Goal: Information Seeking & Learning: Learn about a topic

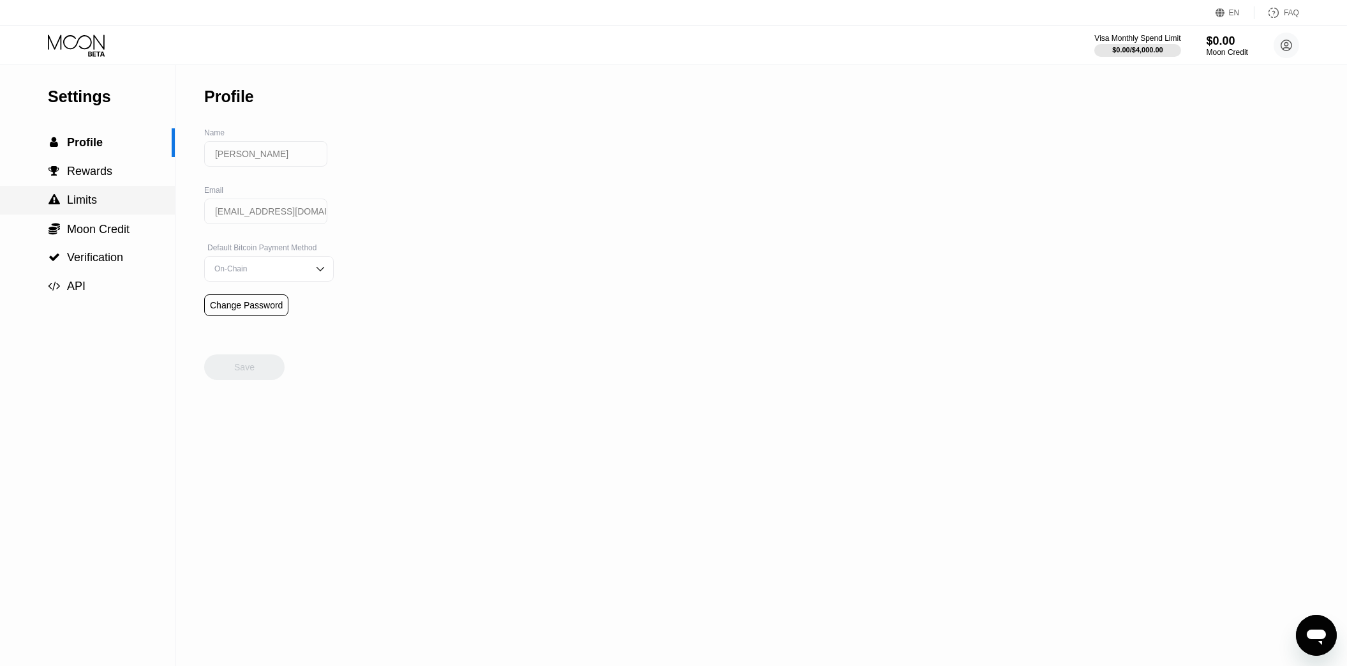
click at [85, 197] on span "Limits" at bounding box center [82, 199] width 30 height 13
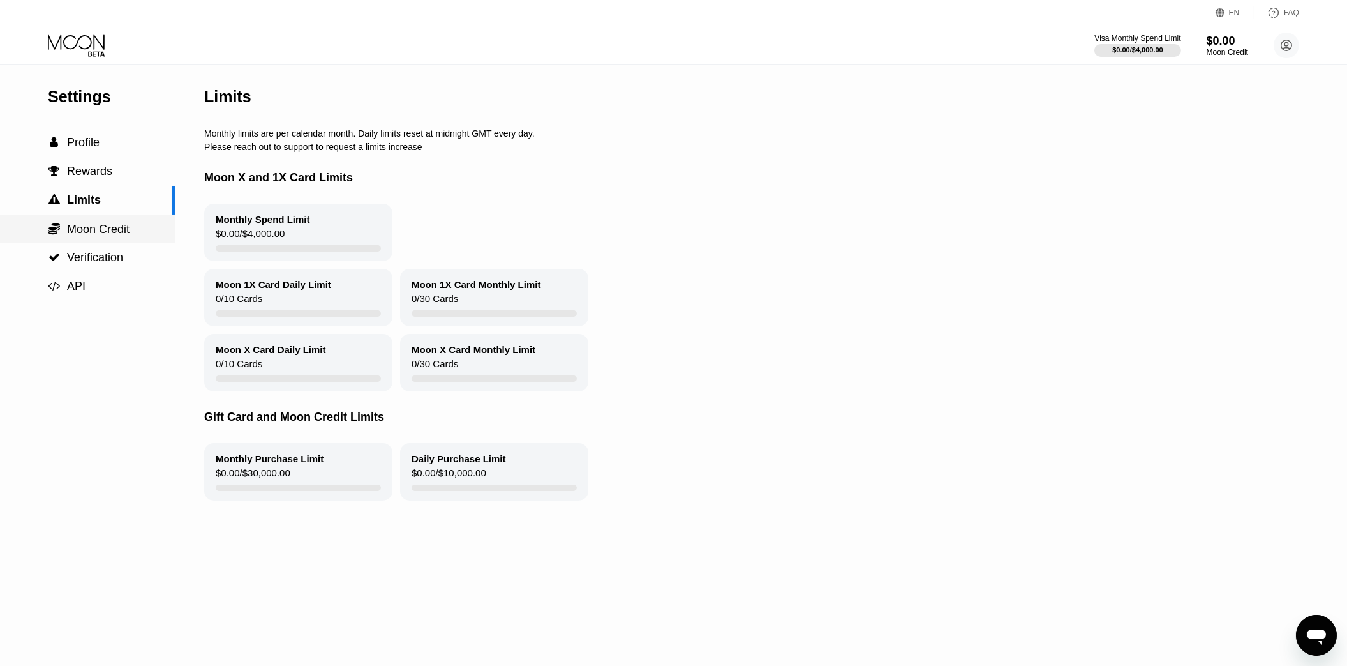
click at [81, 228] on span "Moon Credit" at bounding box center [98, 229] width 63 height 13
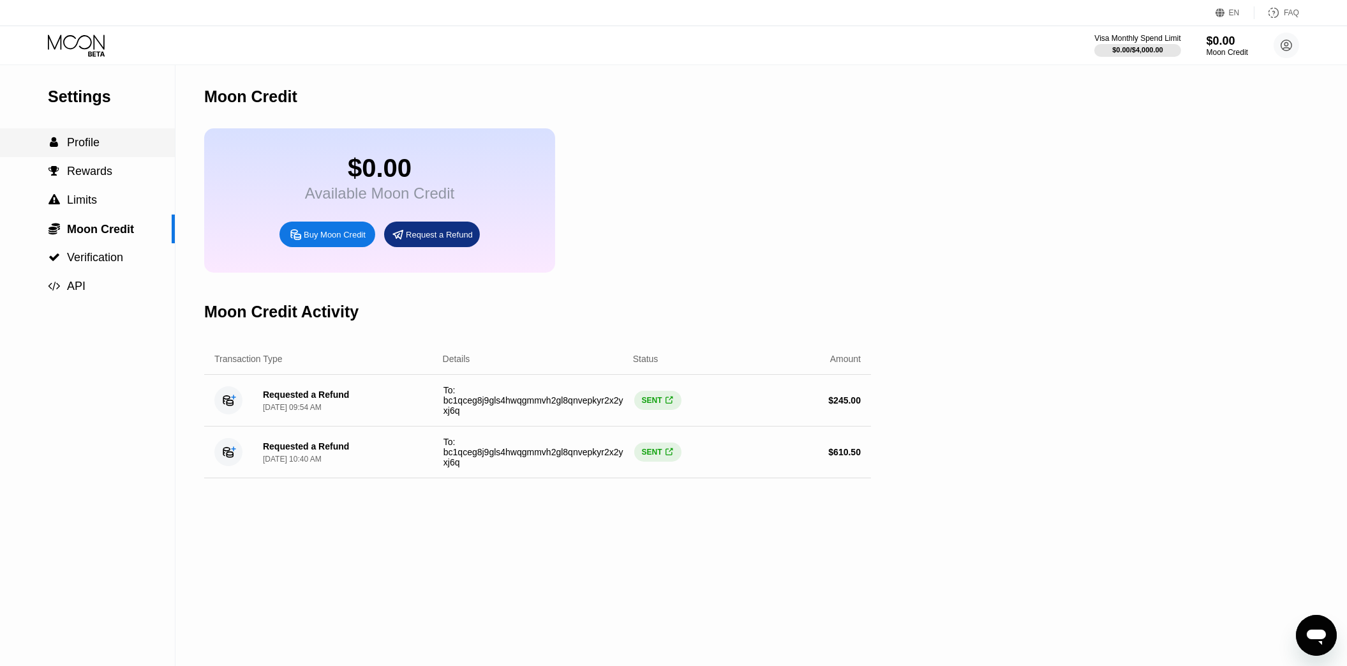
click at [100, 149] on div " Profile" at bounding box center [87, 142] width 175 height 13
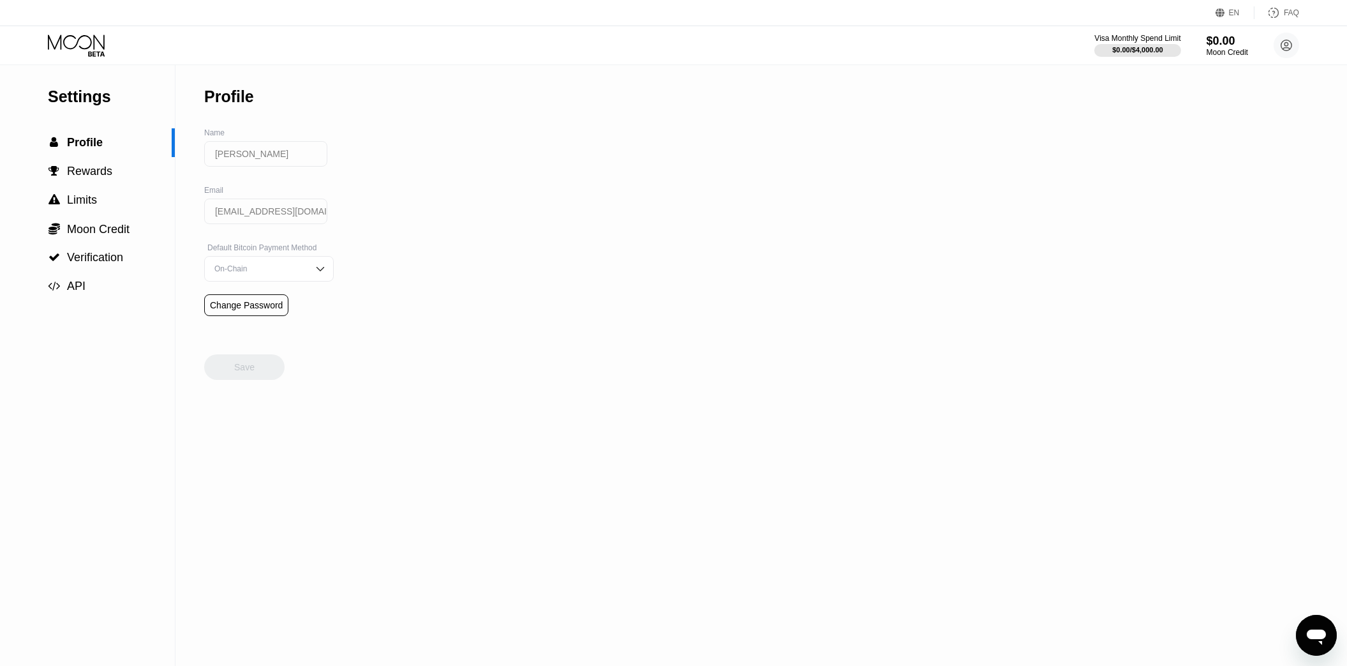
click at [1140, 29] on div "Visa Monthly Spend Limit $0.00 / $4,000.00 $0.00 Moon Credit Aleksey yotadriver…" at bounding box center [673, 45] width 1347 height 38
click at [1136, 35] on div "Visa Monthly Spend Limit" at bounding box center [1138, 38] width 88 height 9
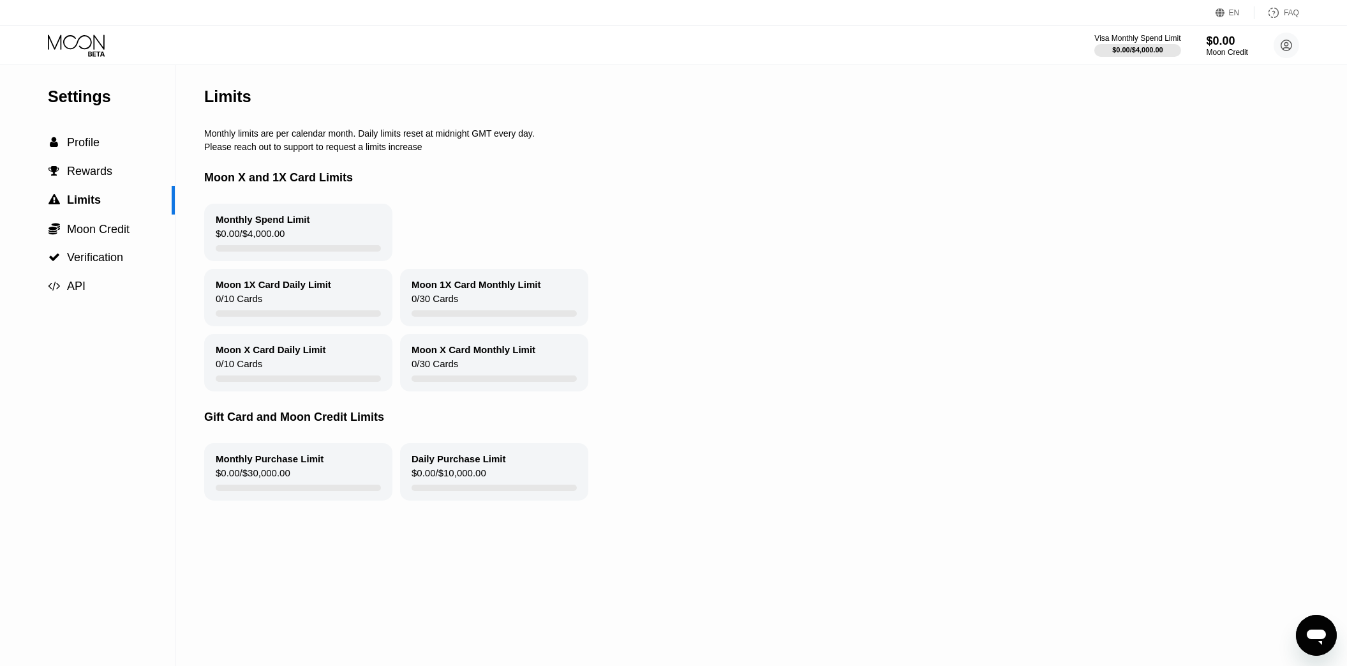
click at [75, 36] on icon at bounding box center [77, 45] width 59 height 22
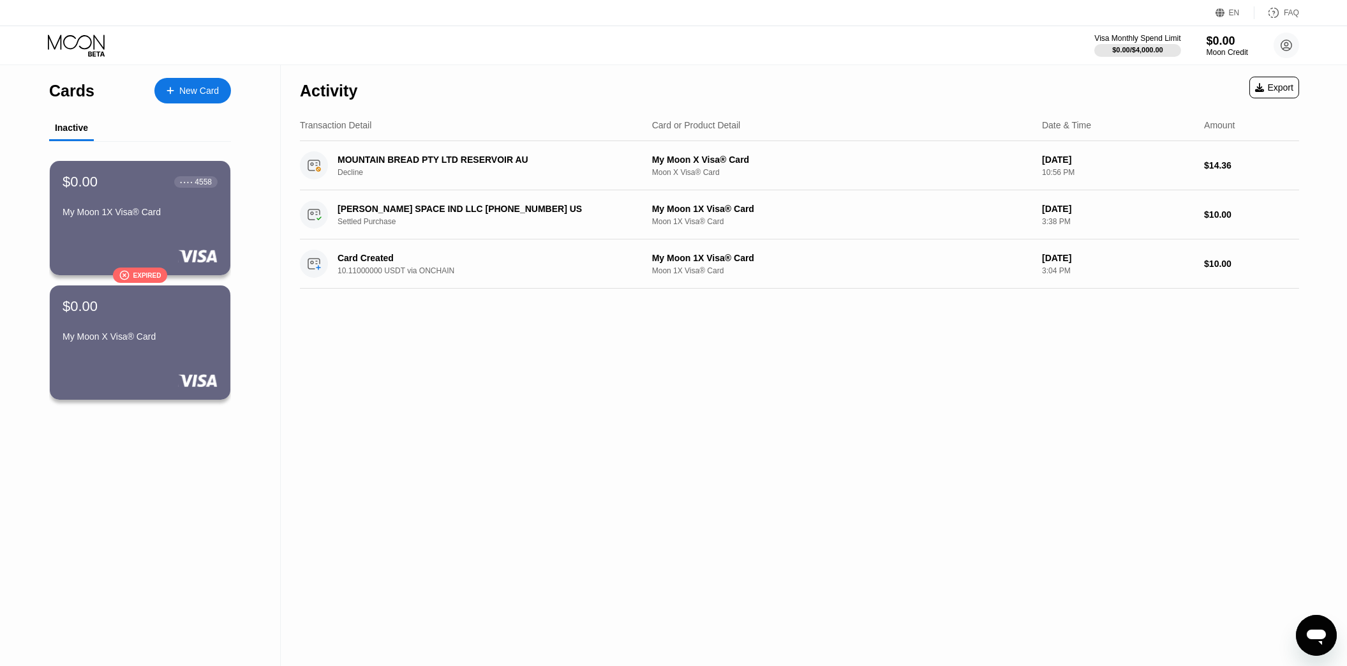
click at [164, 100] on div "New Card" at bounding box center [192, 91] width 77 height 26
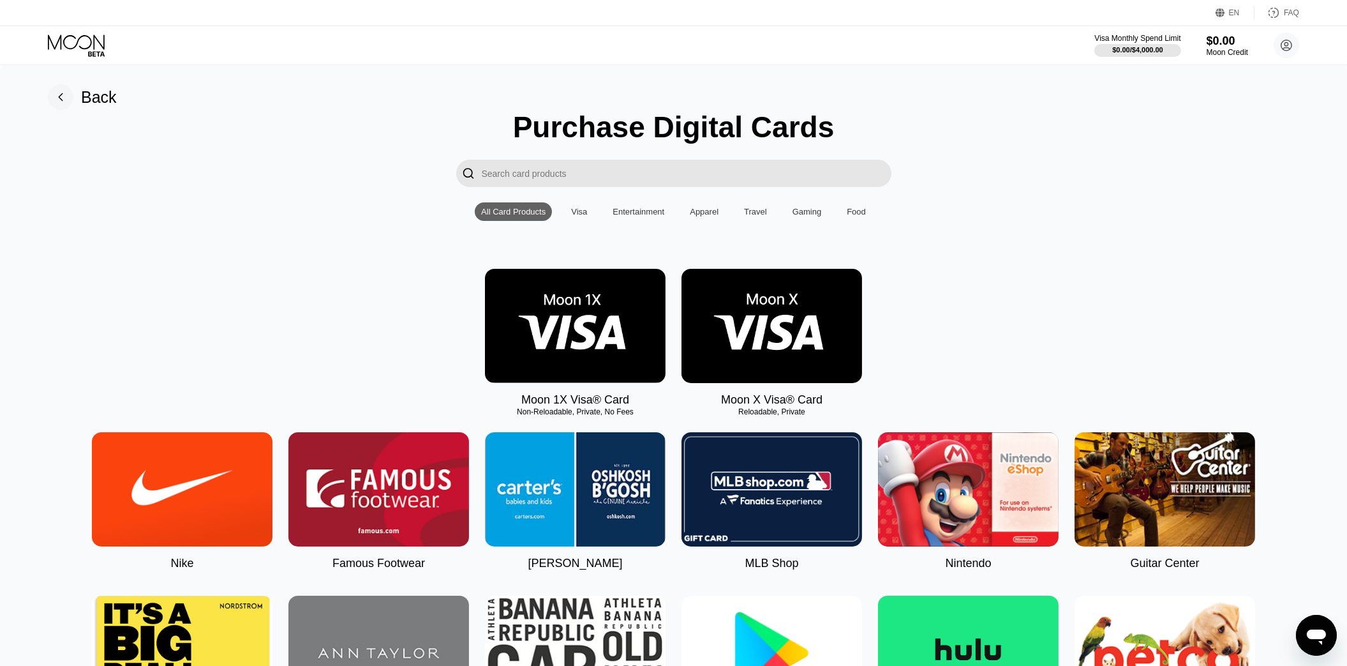
click at [781, 321] on img at bounding box center [771, 326] width 181 height 114
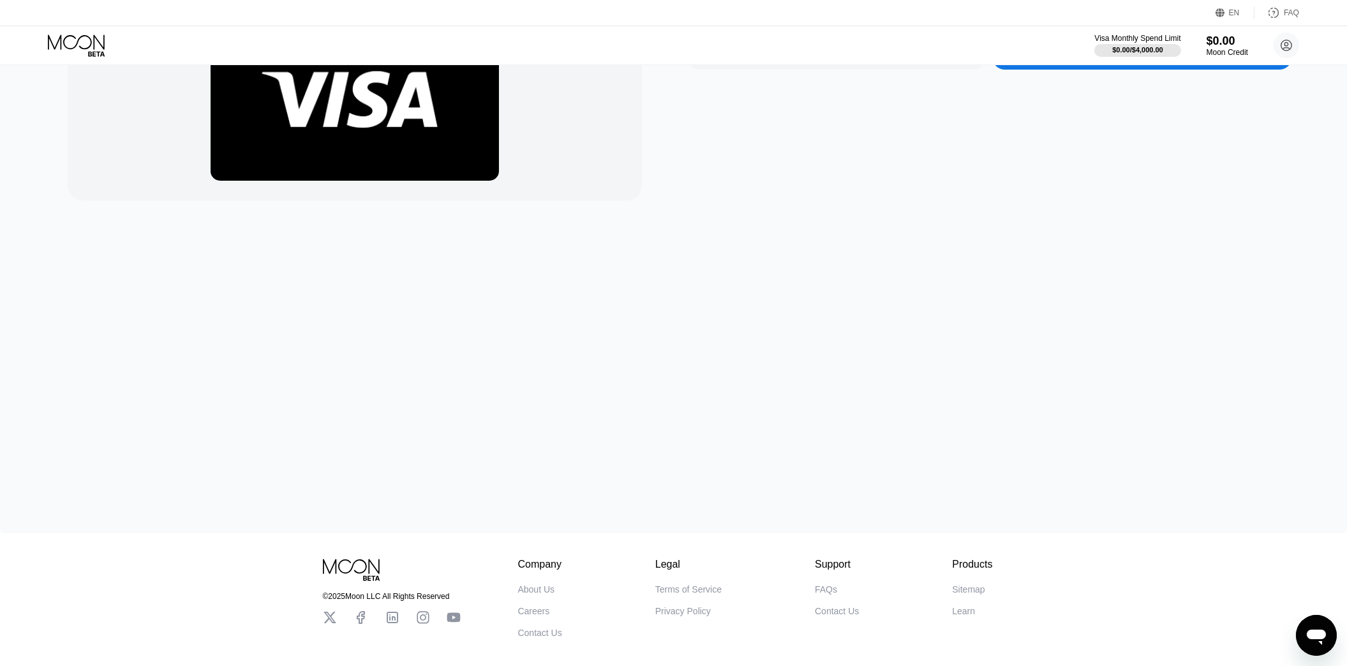
scroll to position [195, 0]
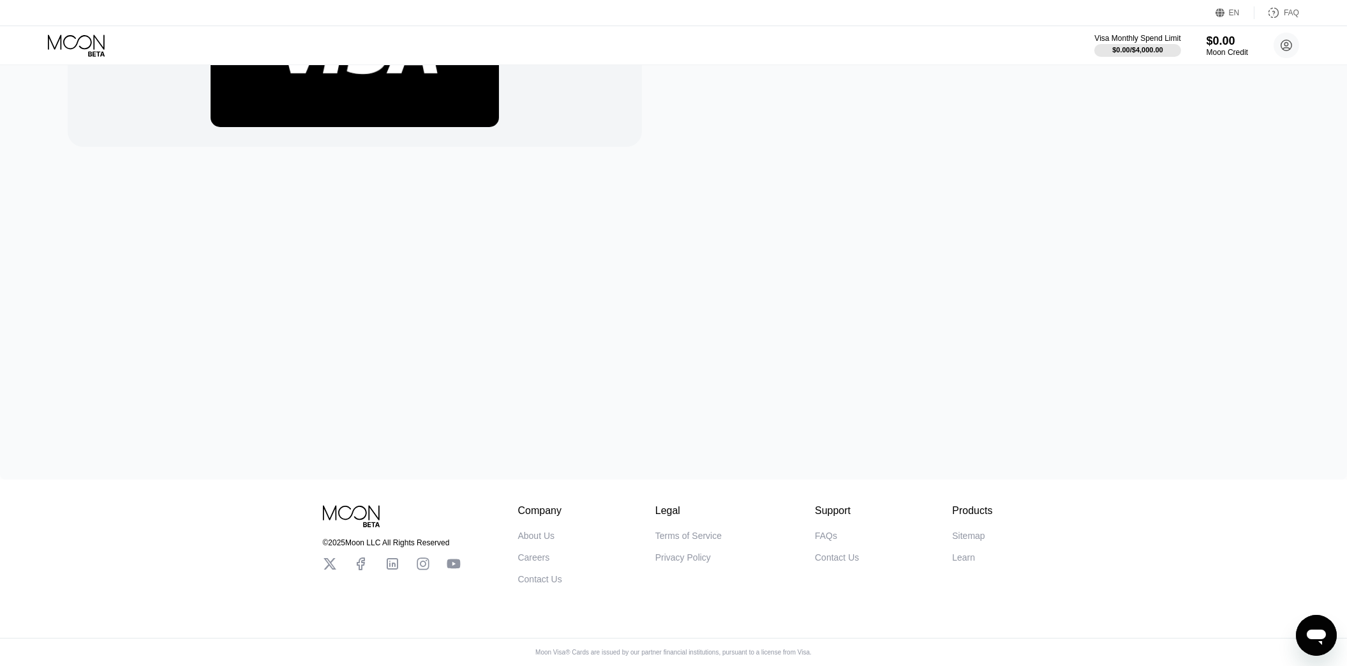
click at [823, 531] on div "FAQs" at bounding box center [826, 535] width 22 height 10
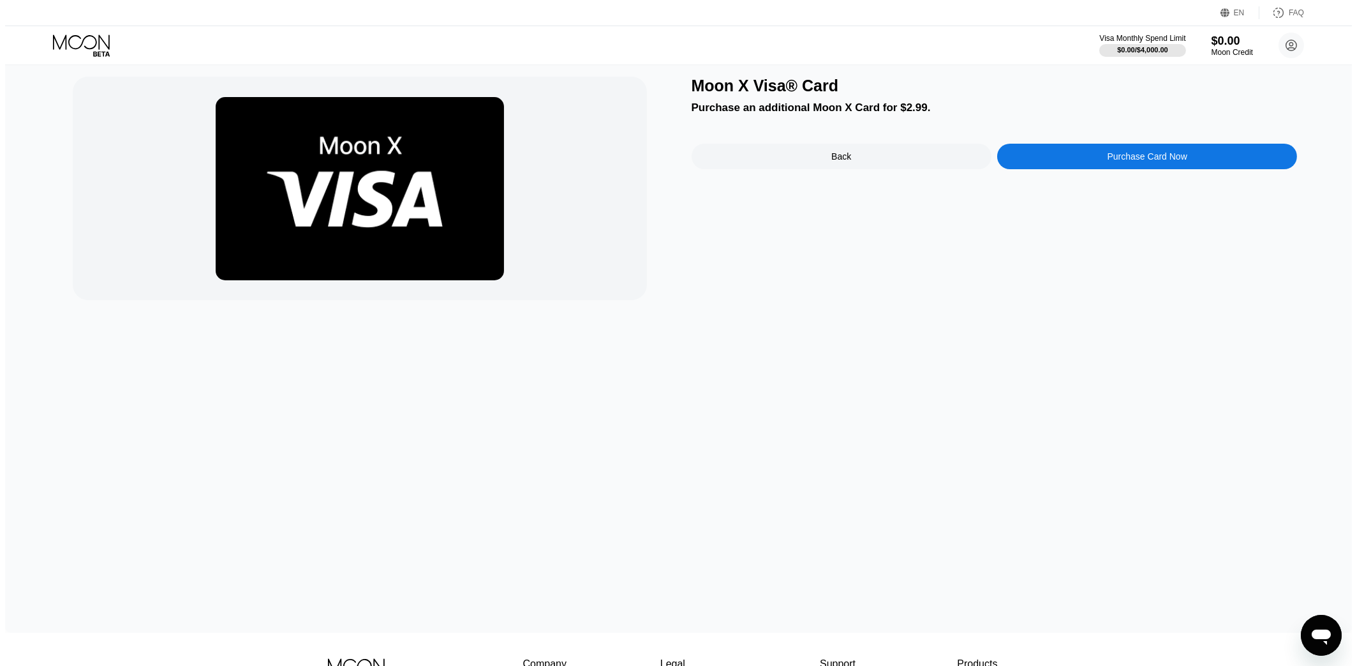
scroll to position [0, 0]
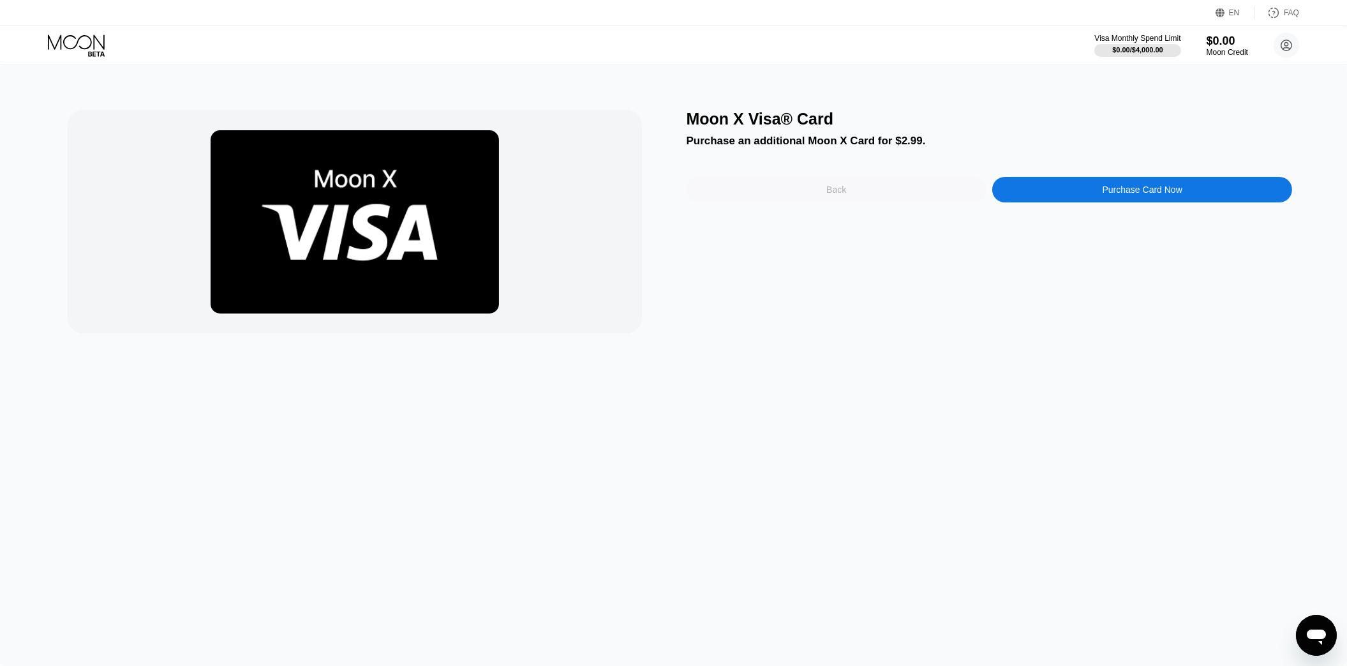
click at [855, 195] on div "Back" at bounding box center [837, 190] width 300 height 26
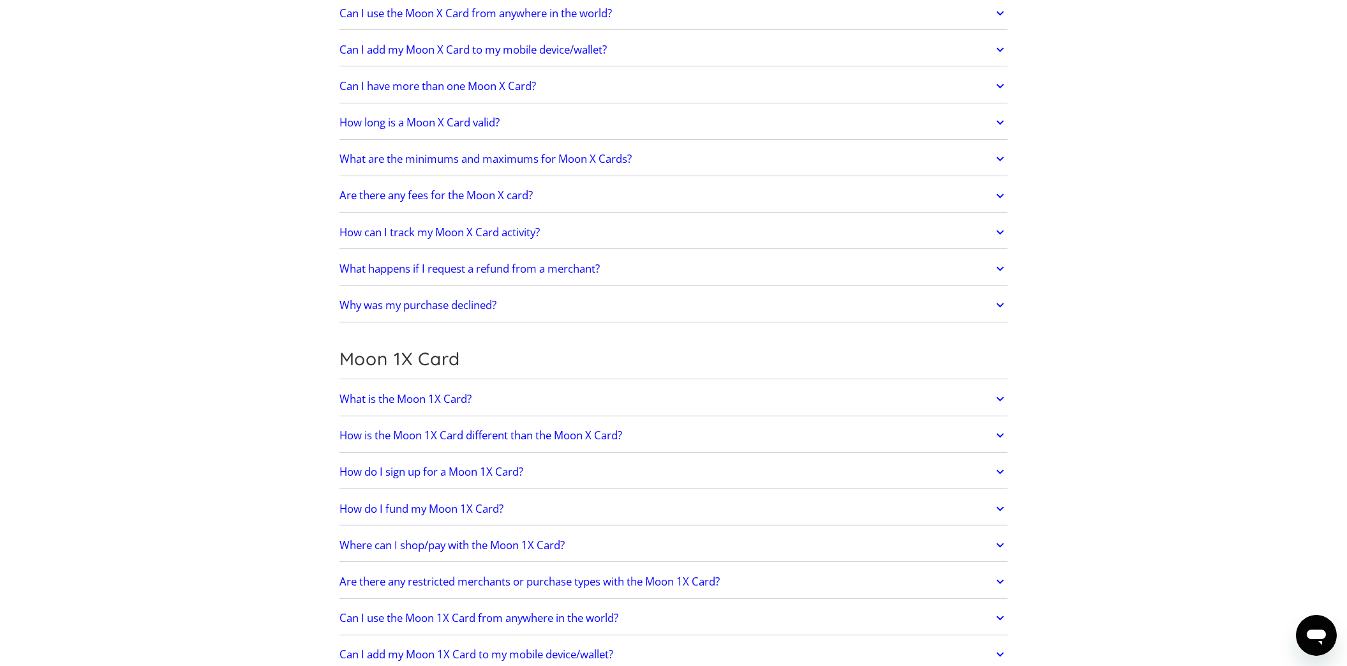
scroll to position [1205, 0]
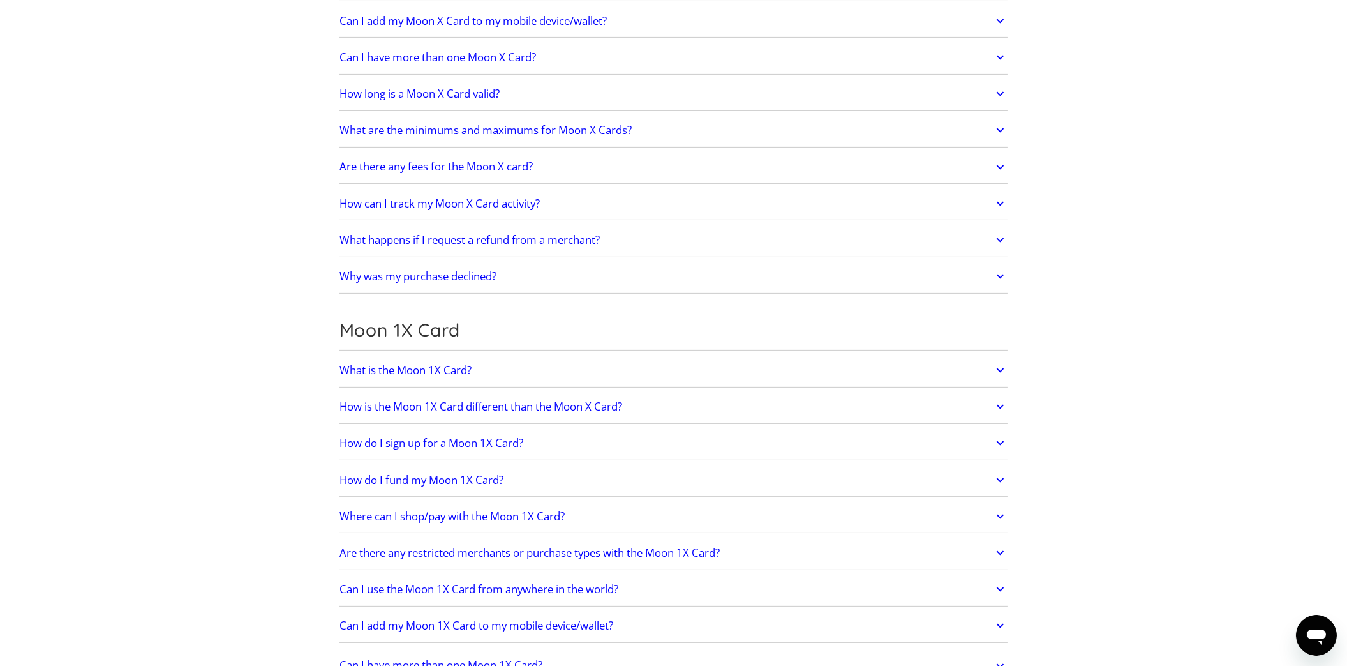
click at [514, 173] on h2 "Are there any fees for the Moon X card?" at bounding box center [435, 166] width 193 height 13
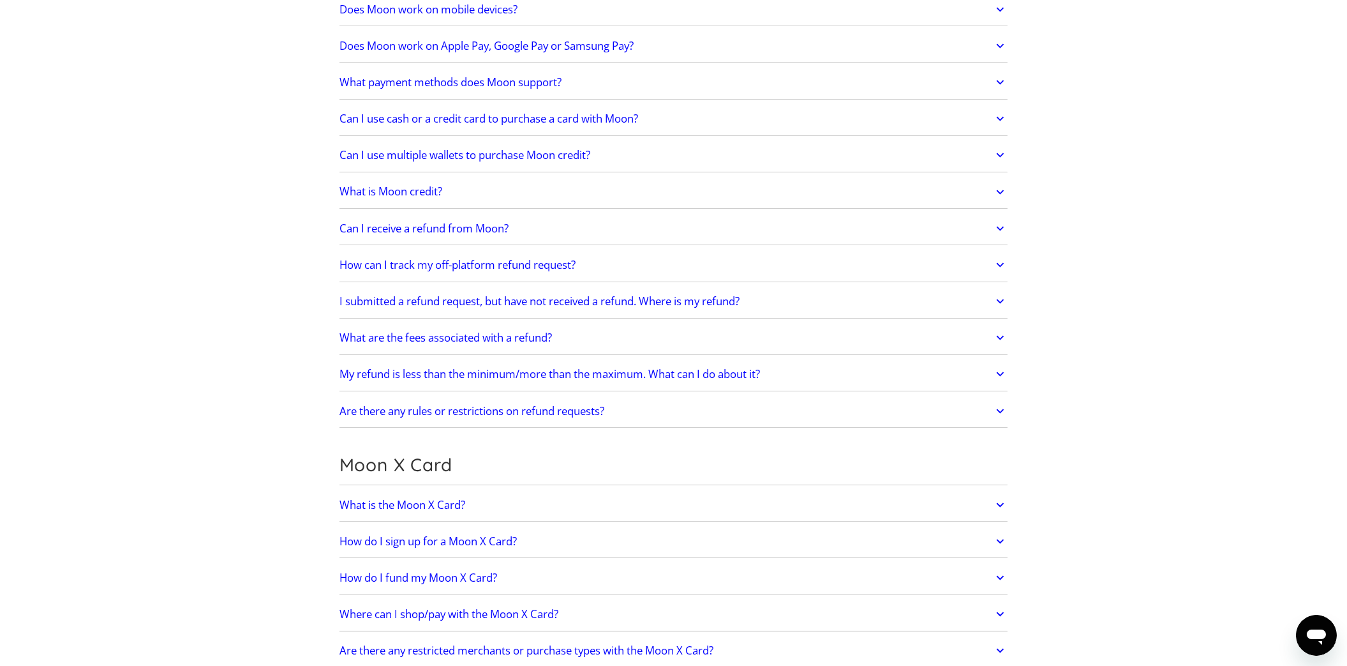
scroll to position [553, 0]
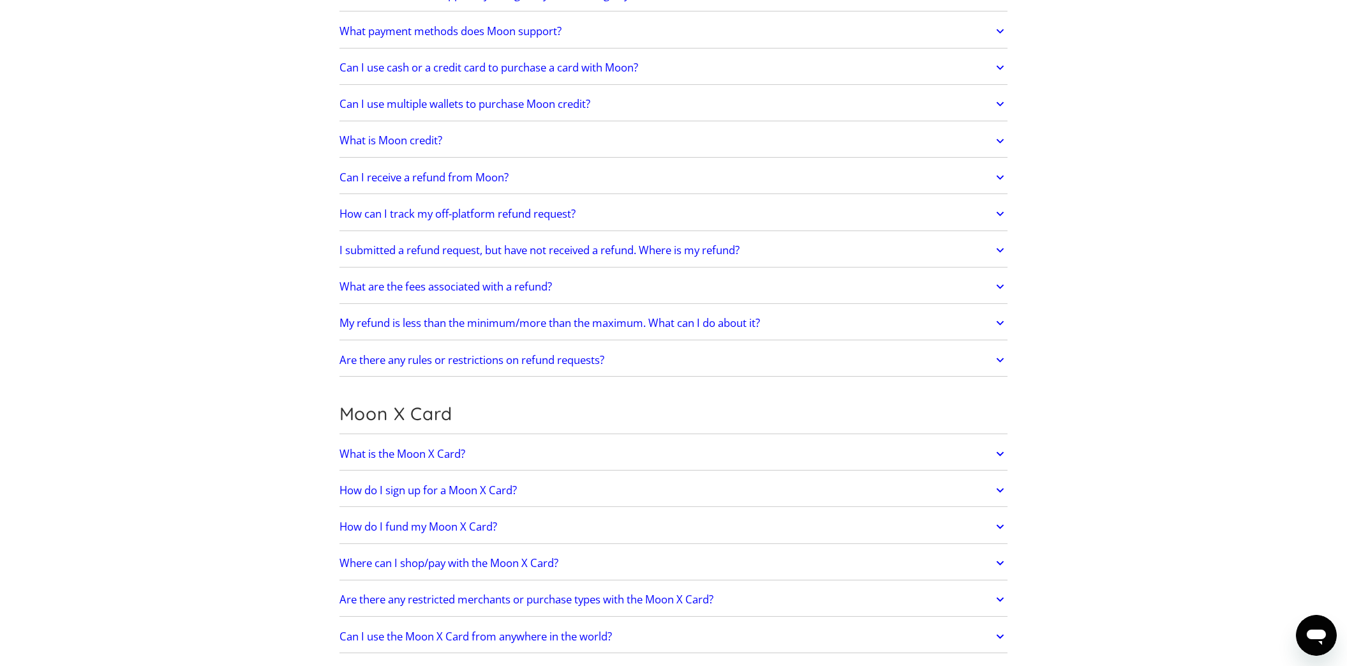
click at [509, 290] on h2 "What are the fees associated with a refund?" at bounding box center [445, 286] width 212 height 13
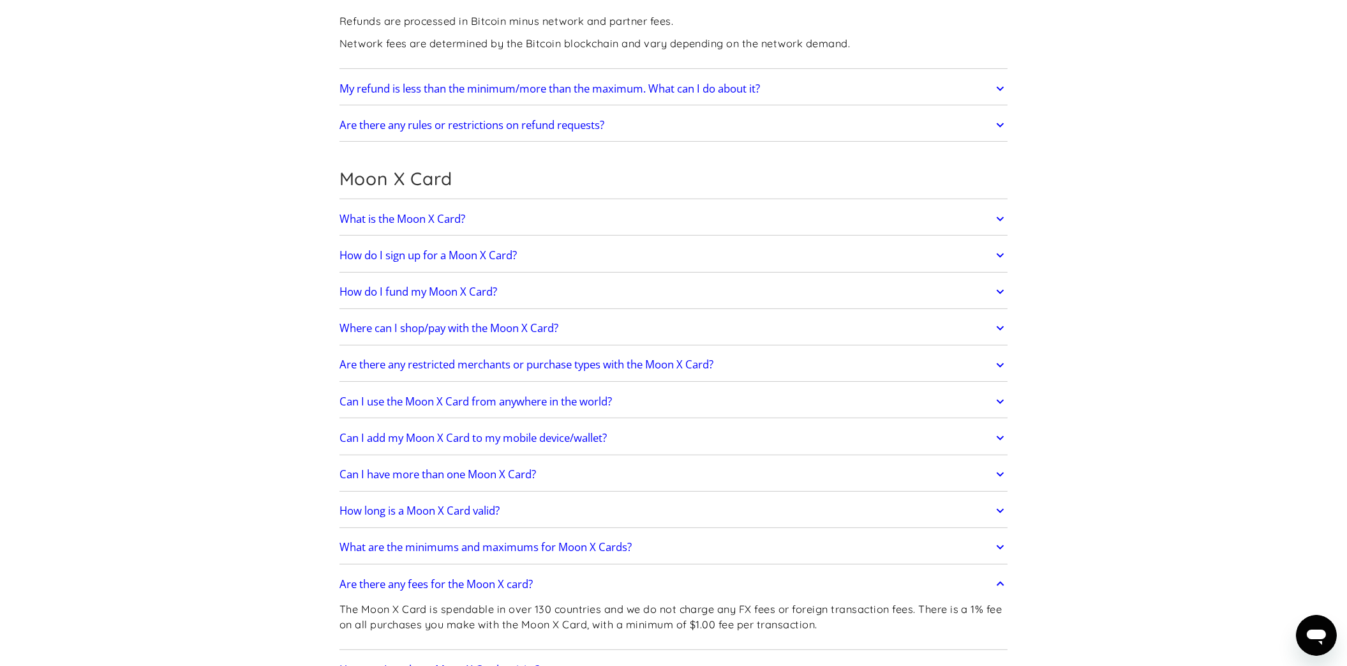
scroll to position [908, 0]
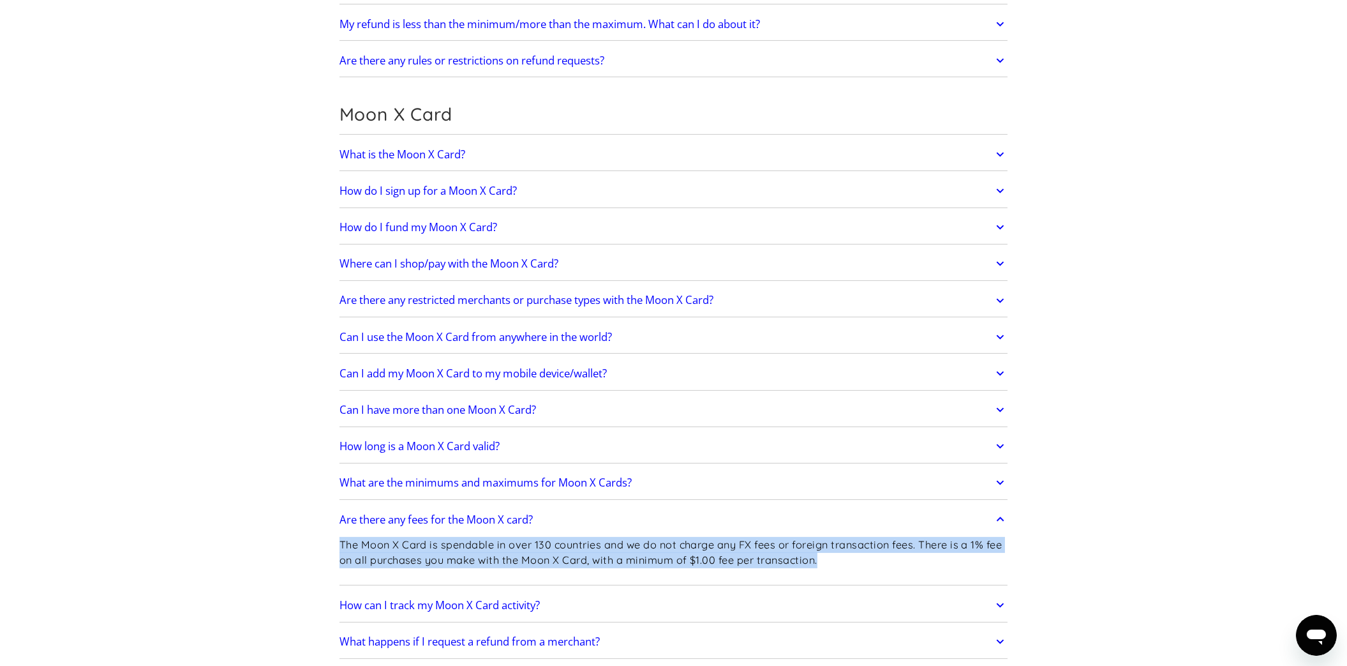
drag, startPoint x: 843, startPoint y: 558, endPoint x: 338, endPoint y: 546, distance: 504.9
copy p "The Moon X Card is spendable in over 130 countries and we do not charge any FX …"
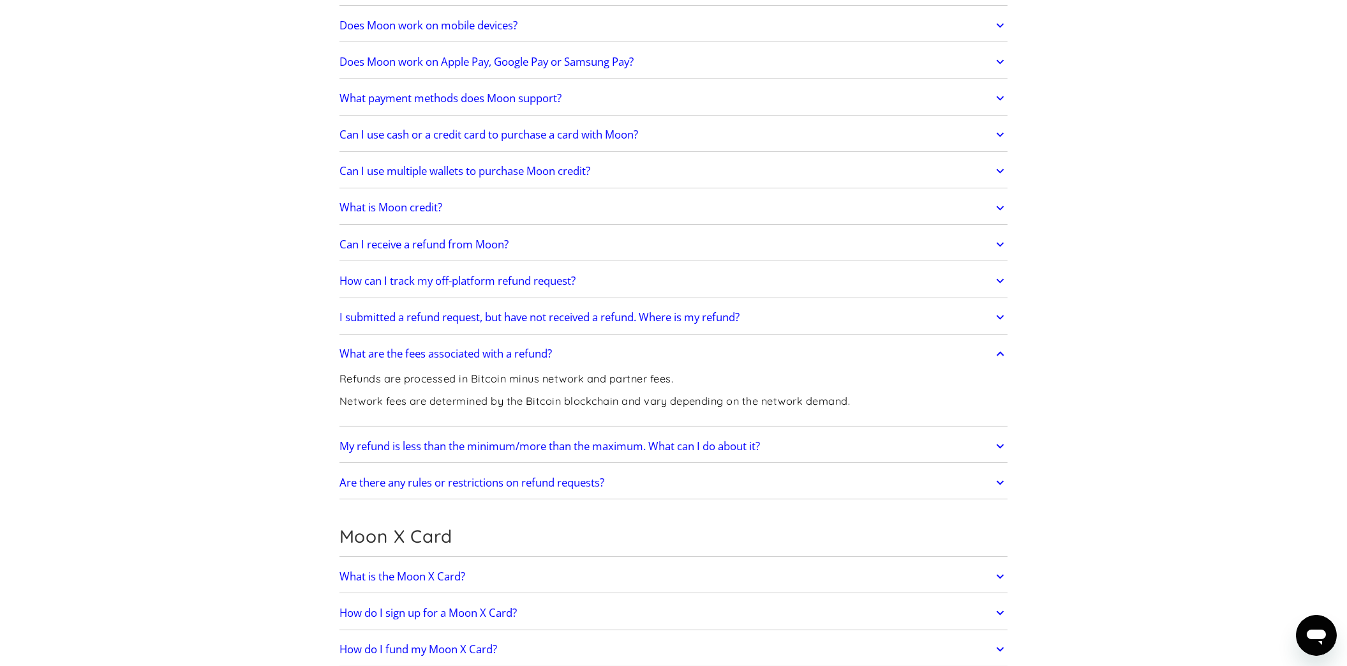
scroll to position [482, 0]
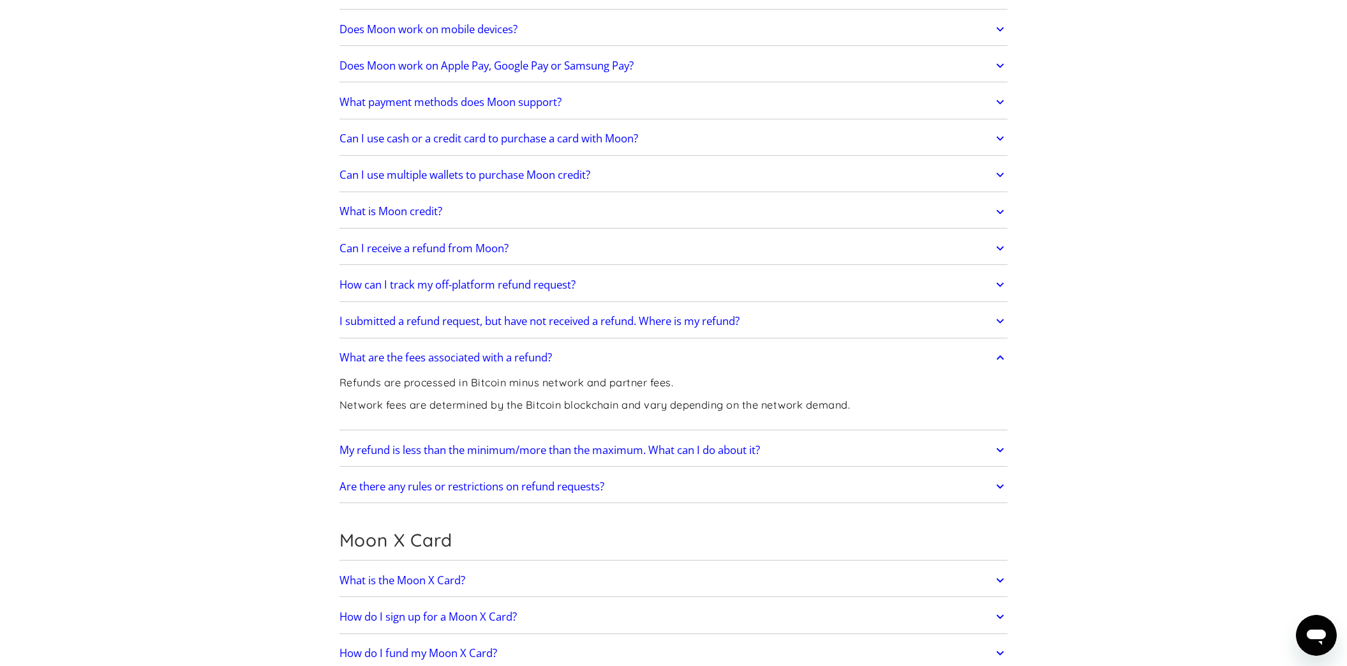
click at [449, 252] on h2 "Can I receive a refund from Moon?" at bounding box center [423, 248] width 169 height 13
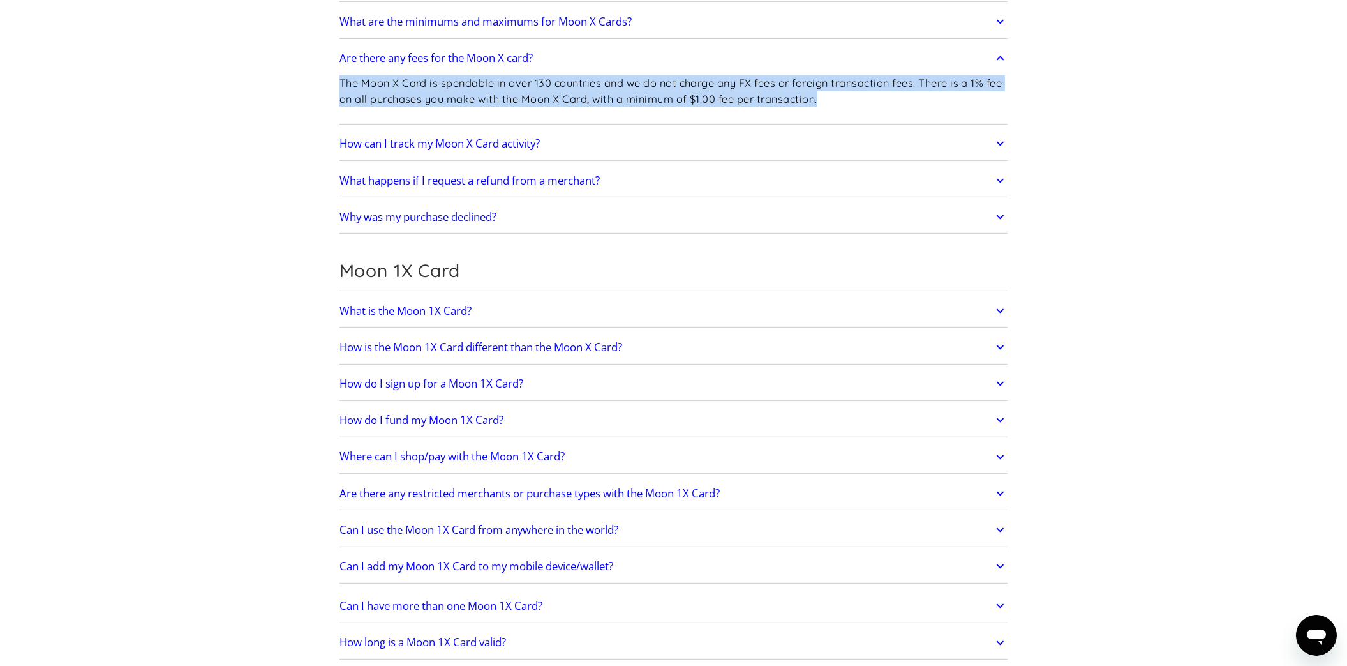
scroll to position [1546, 0]
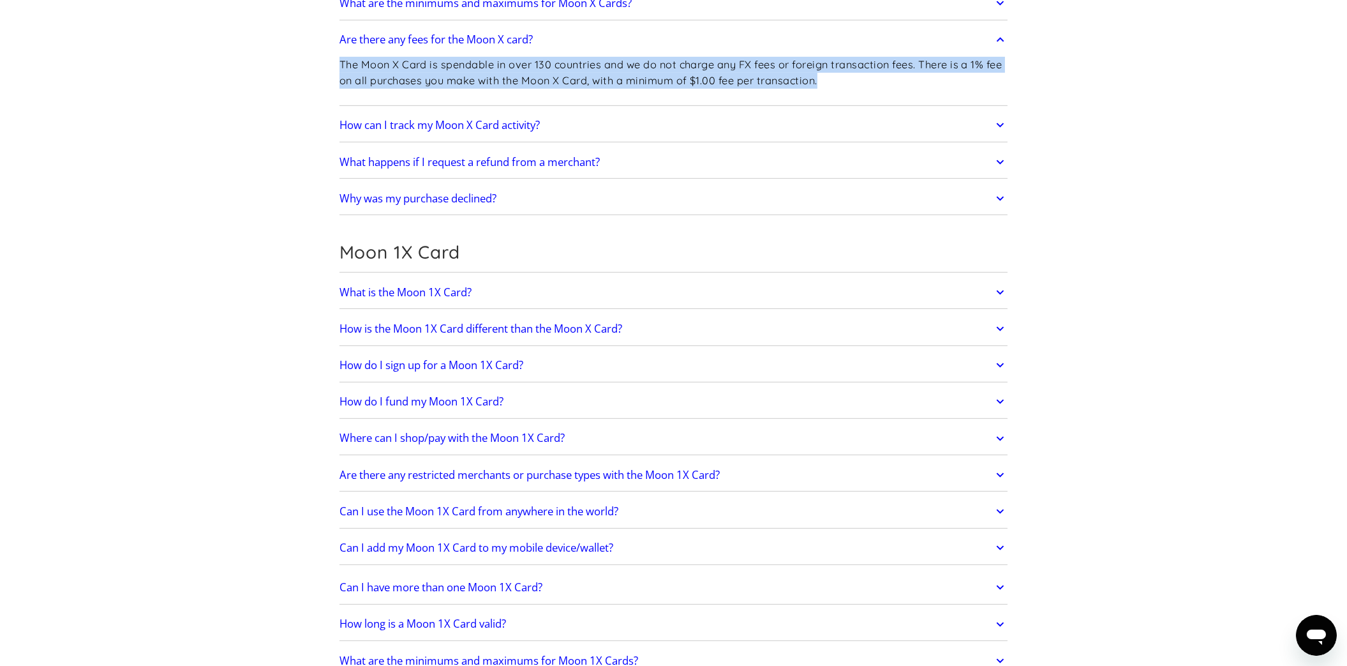
click at [573, 334] on h2 "How is the Moon 1X Card different than the Moon X Card?" at bounding box center [480, 328] width 283 height 13
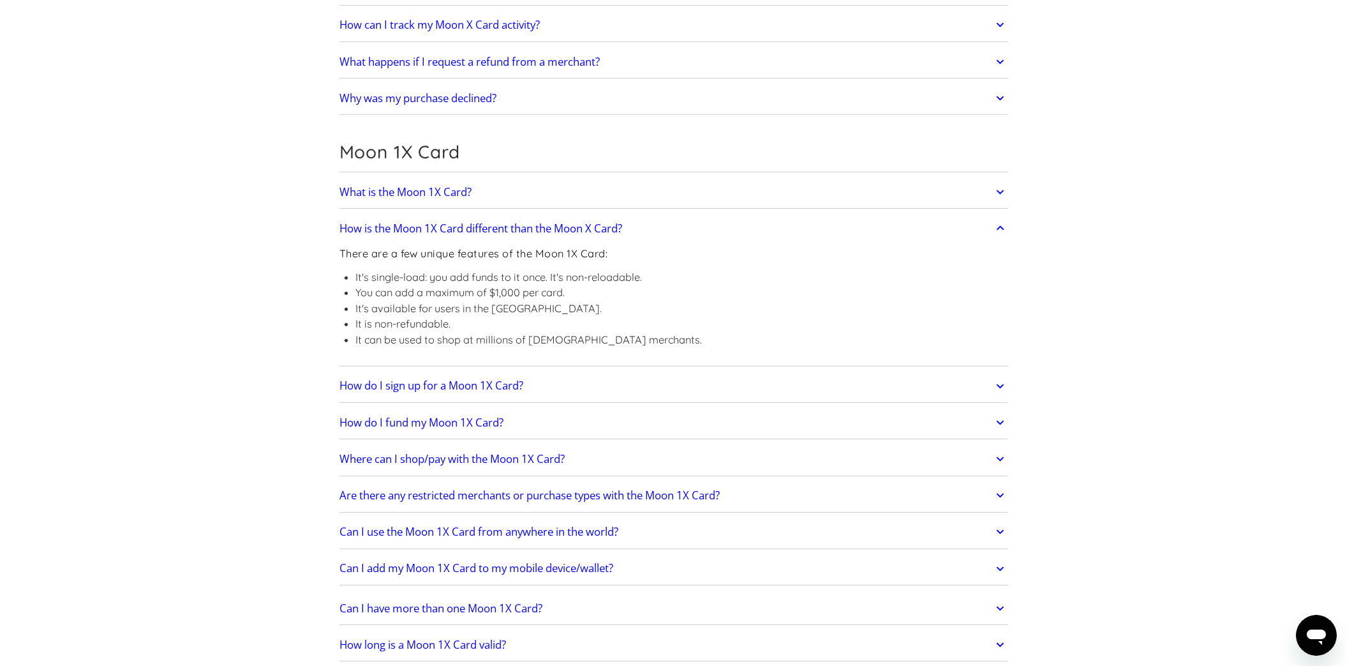
scroll to position [1688, 0]
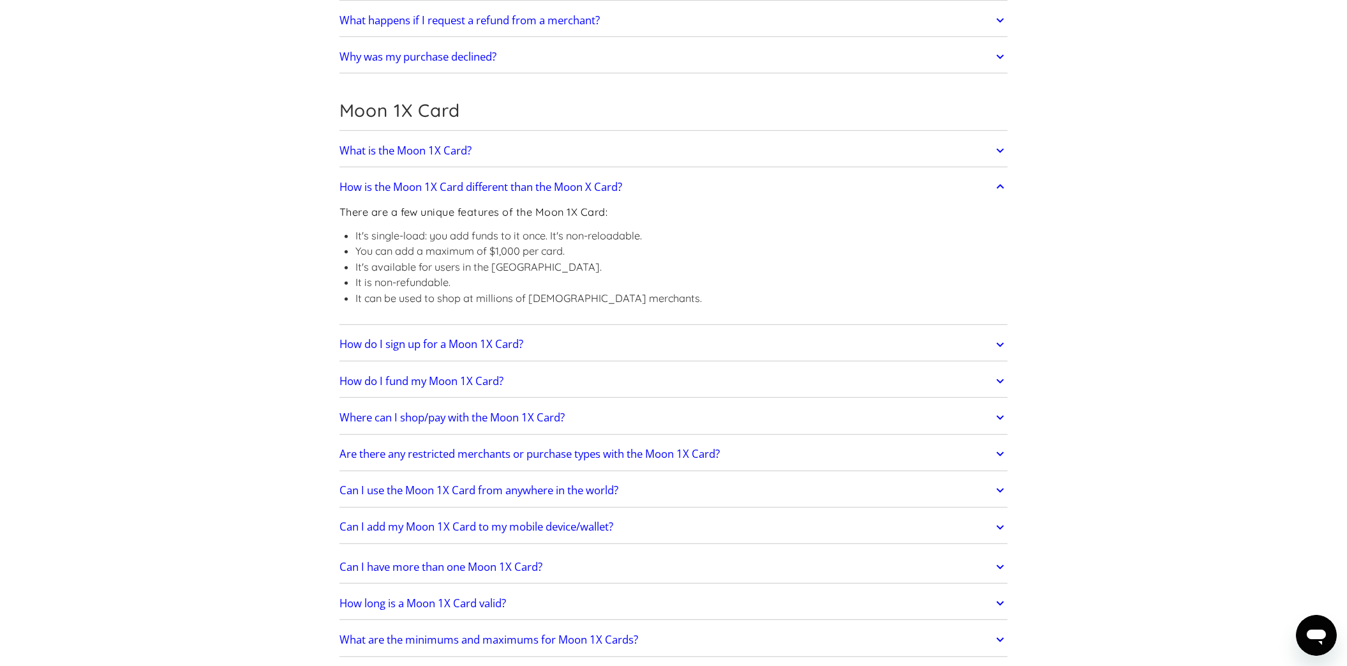
click at [415, 345] on h2 "How do I sign up for a Moon 1X Card?" at bounding box center [431, 344] width 184 height 13
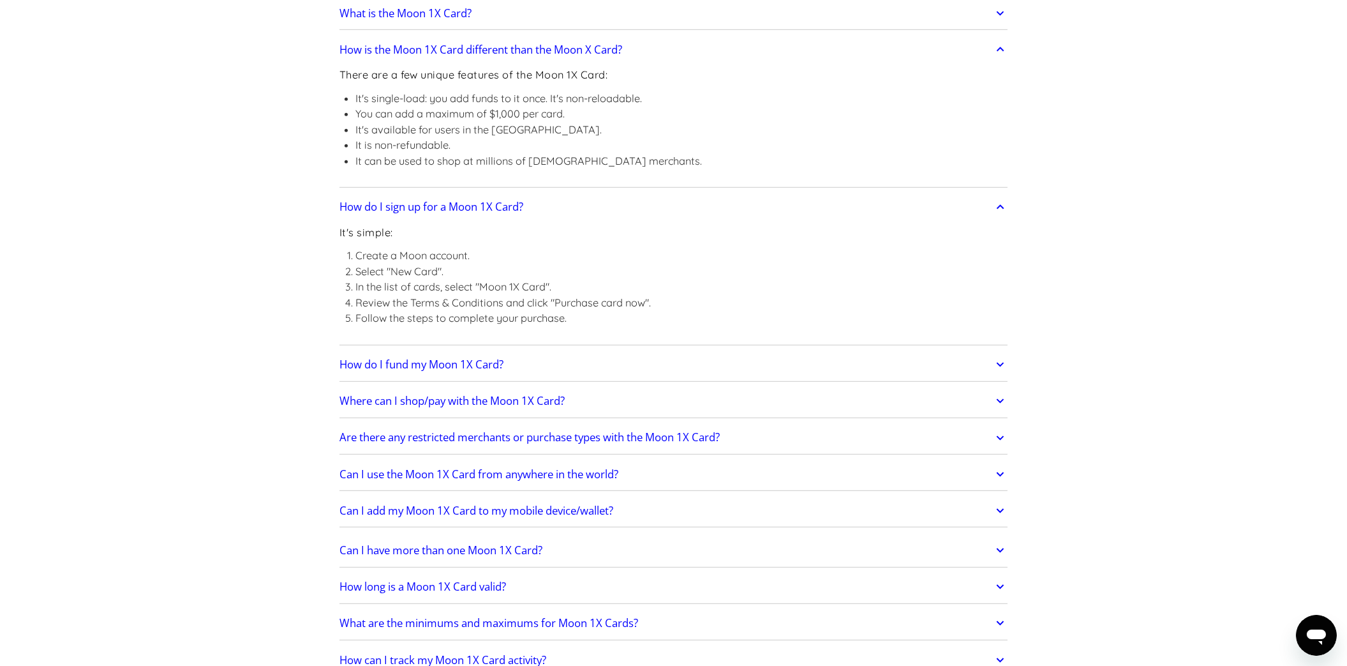
scroll to position [1829, 0]
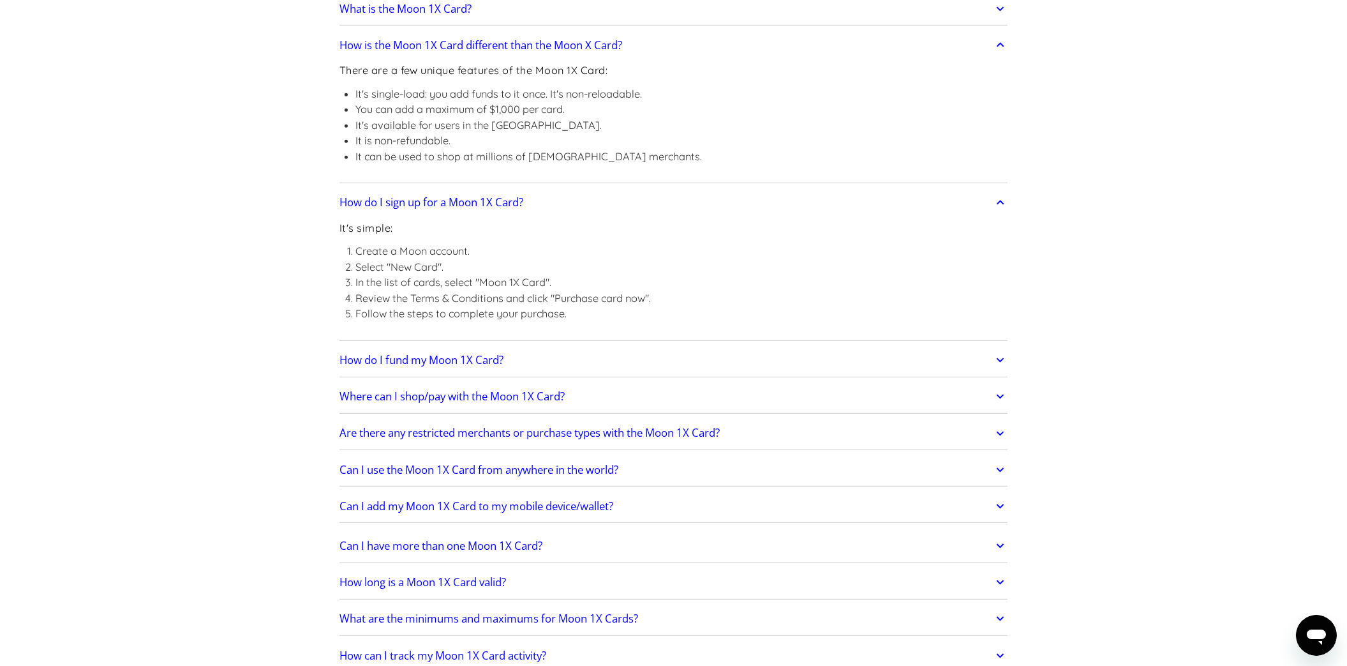
click at [435, 431] on h2 "Are there any restricted merchants or purchase types with the Moon 1X Card?" at bounding box center [529, 432] width 380 height 13
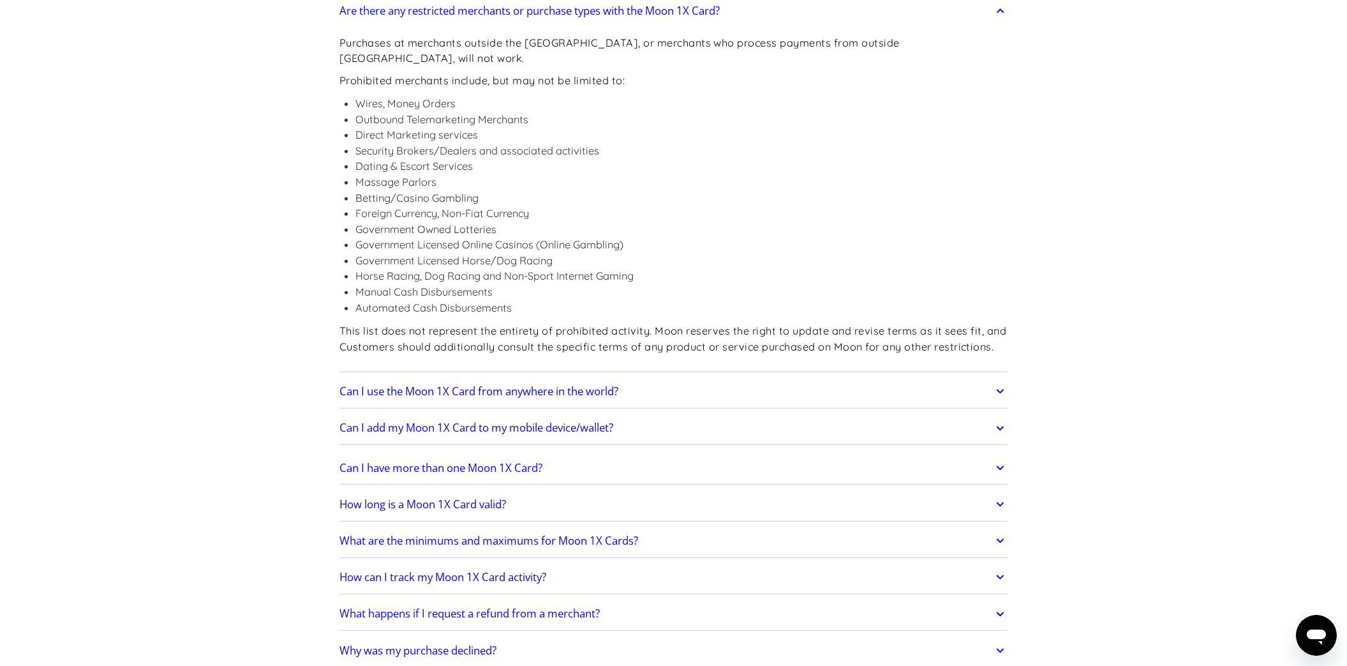
scroll to position [2255, 0]
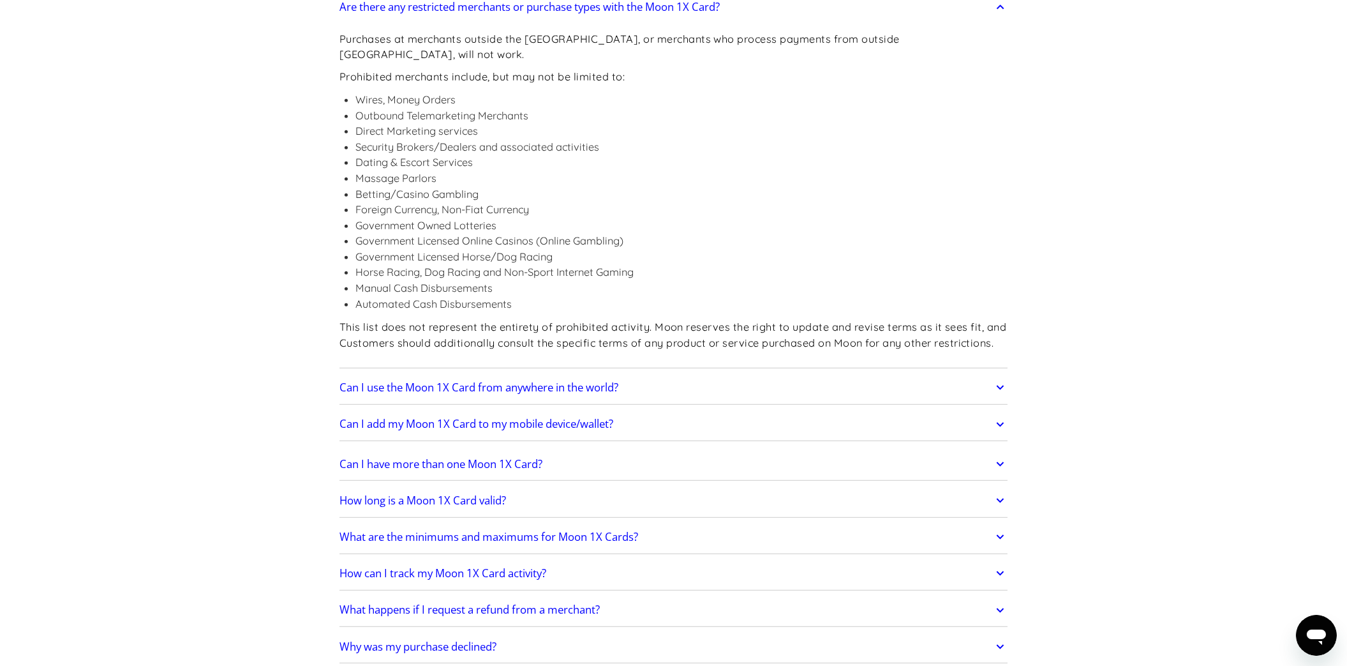
click at [519, 381] on h2 "Can I use the Moon 1X Card from anywhere in the world?" at bounding box center [478, 387] width 279 height 13
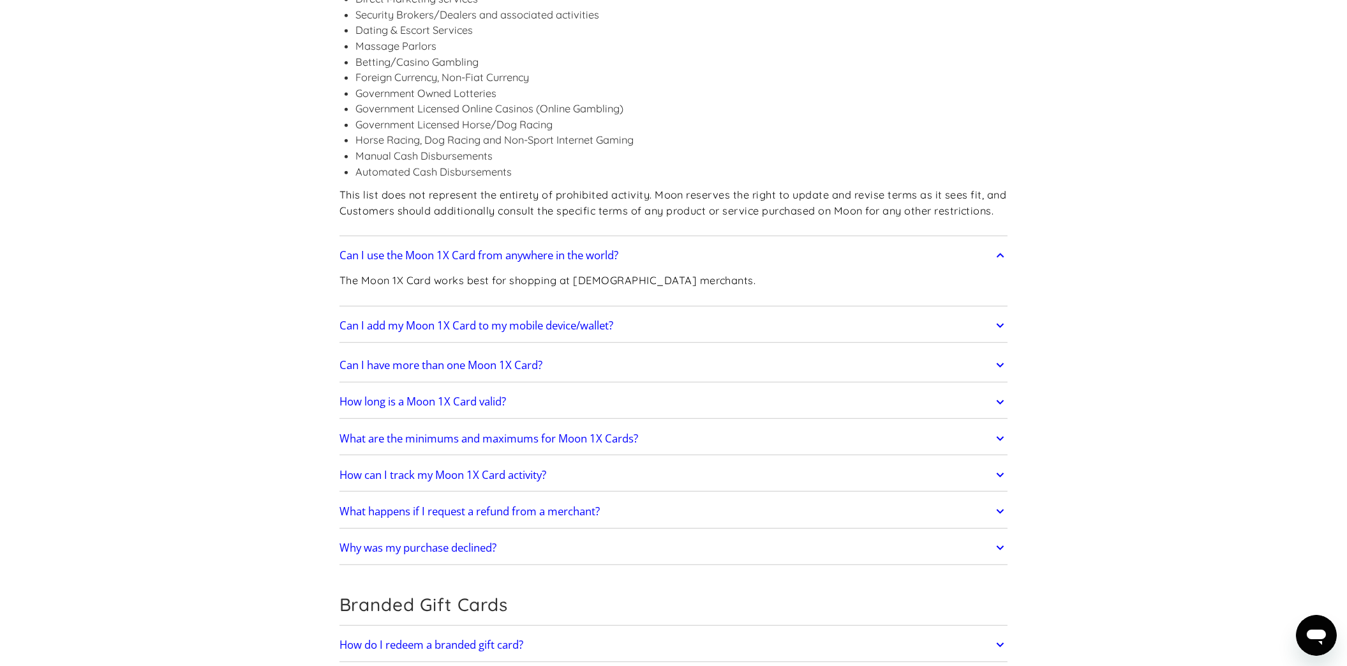
scroll to position [2397, 0]
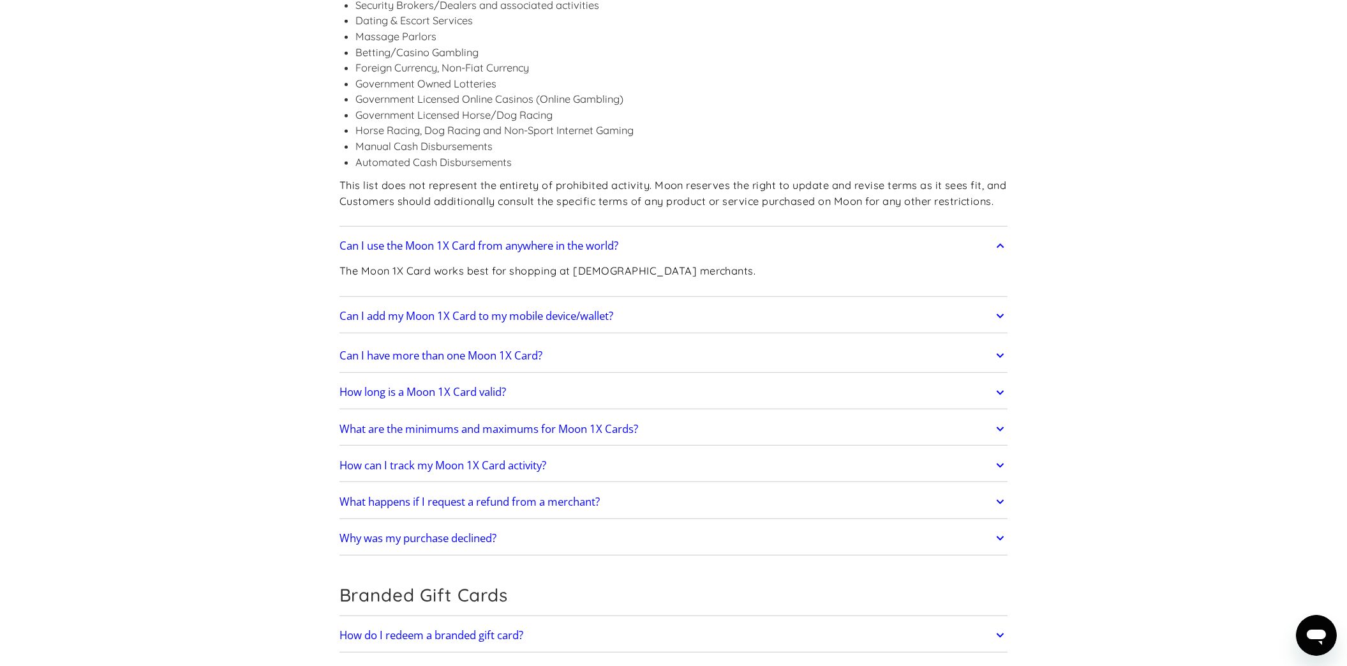
click at [486, 349] on h2 "Can I have more than one Moon 1X Card?" at bounding box center [440, 355] width 203 height 13
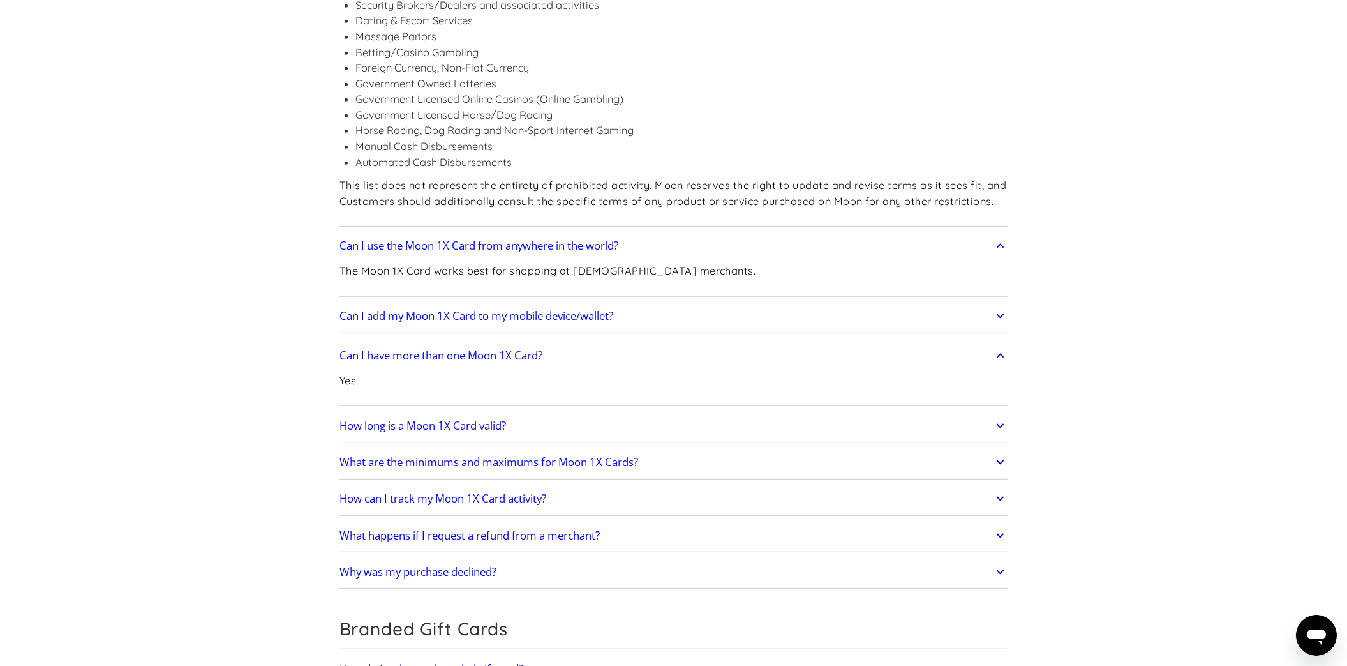
click at [509, 349] on h2 "Can I have more than one Moon 1X Card?" at bounding box center [440, 355] width 203 height 13
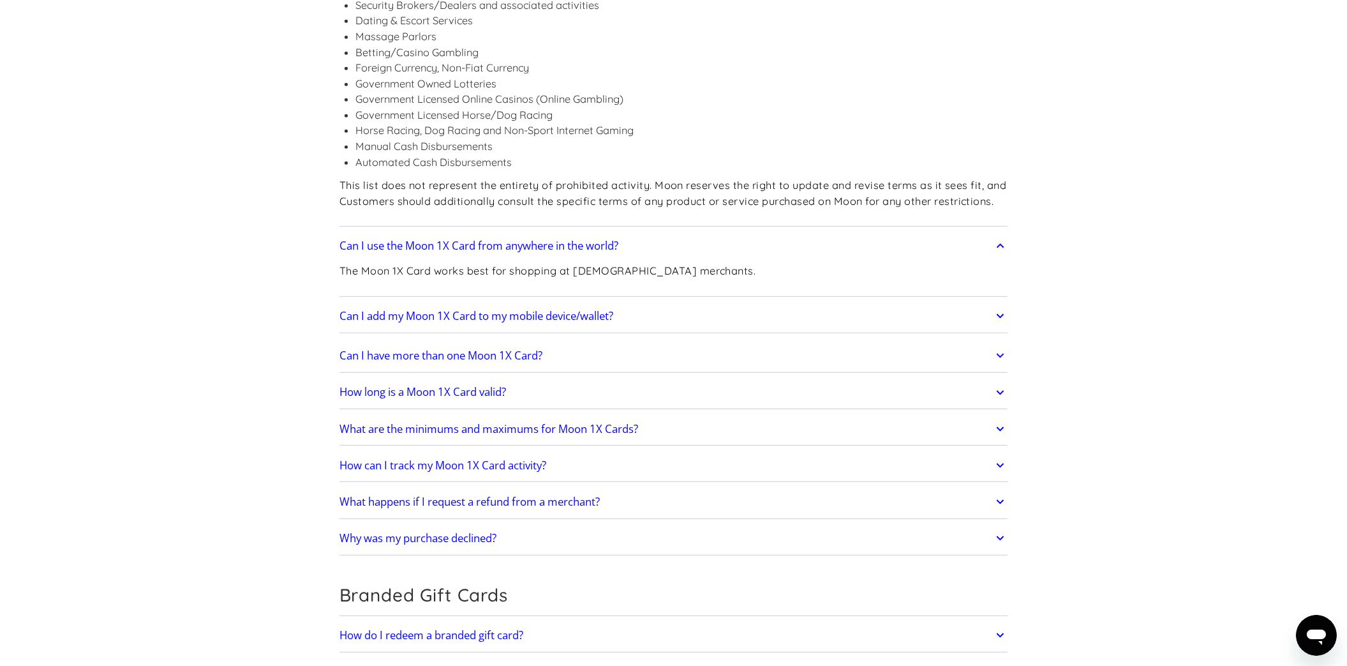
click at [487, 385] on h2 "How long is a Moon 1X Card valid?" at bounding box center [422, 391] width 167 height 13
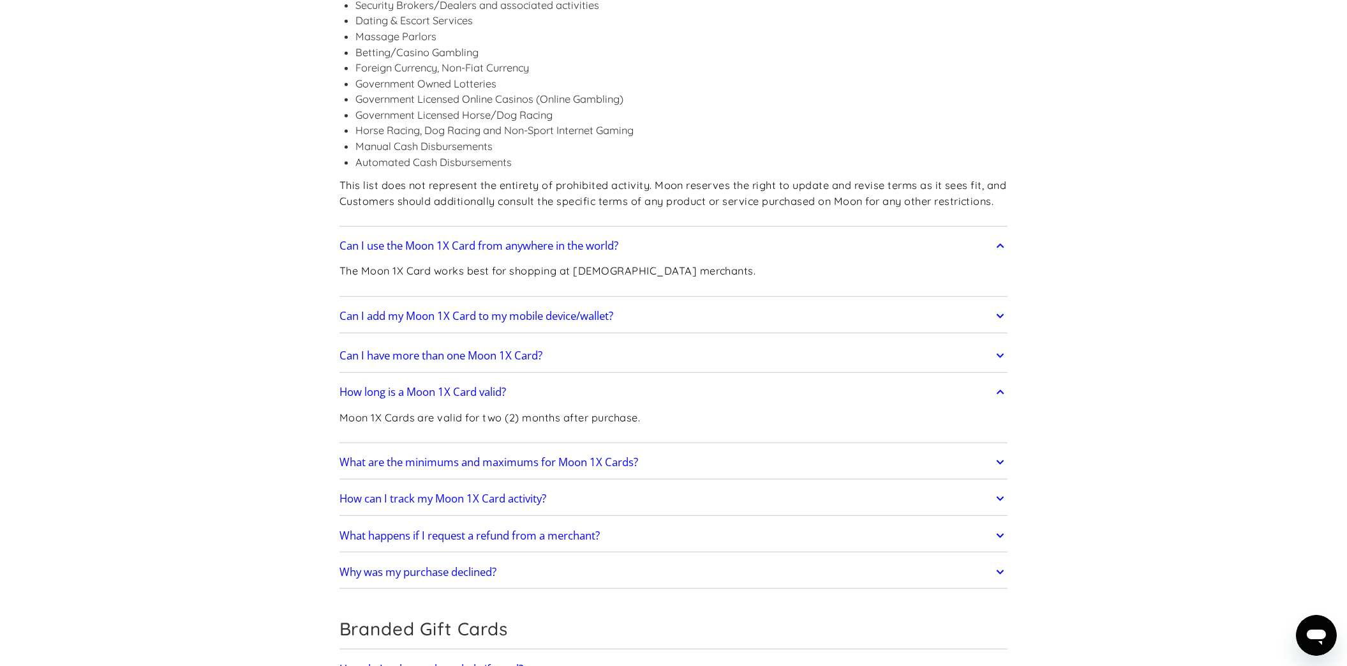
click at [487, 456] on h2 "What are the minimums and maximums for Moon 1X Cards?" at bounding box center [488, 462] width 299 height 13
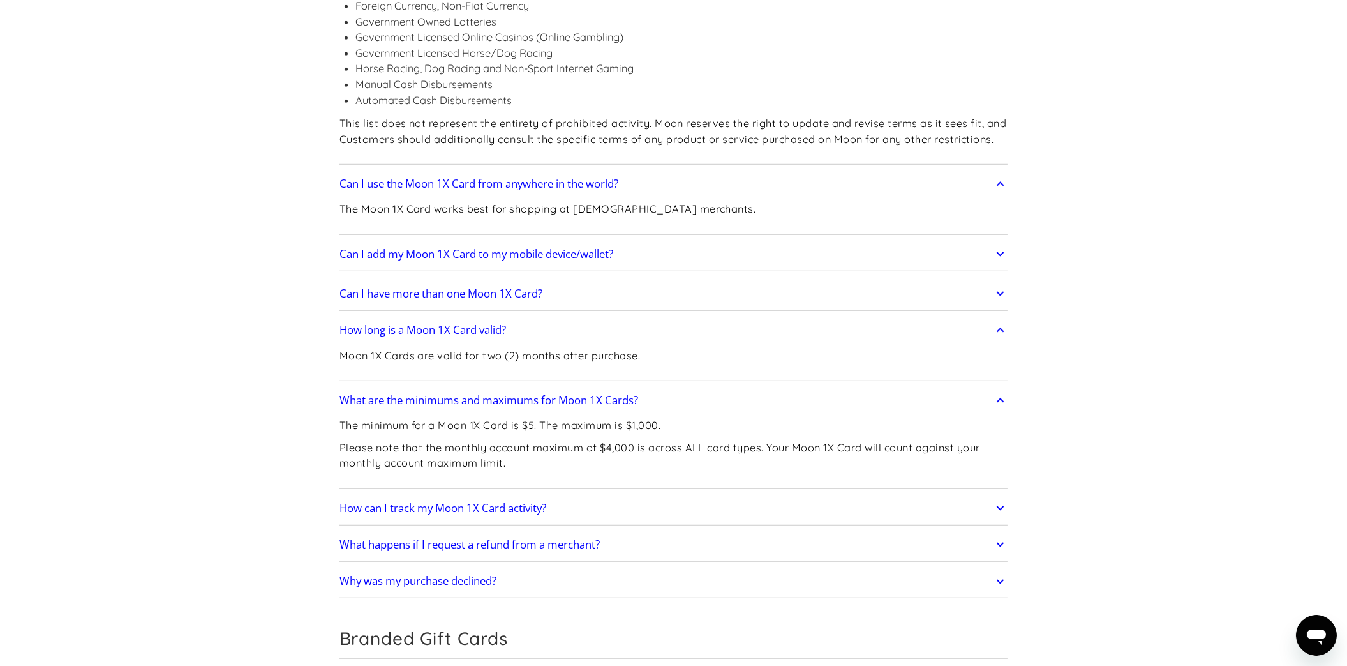
scroll to position [2467, 0]
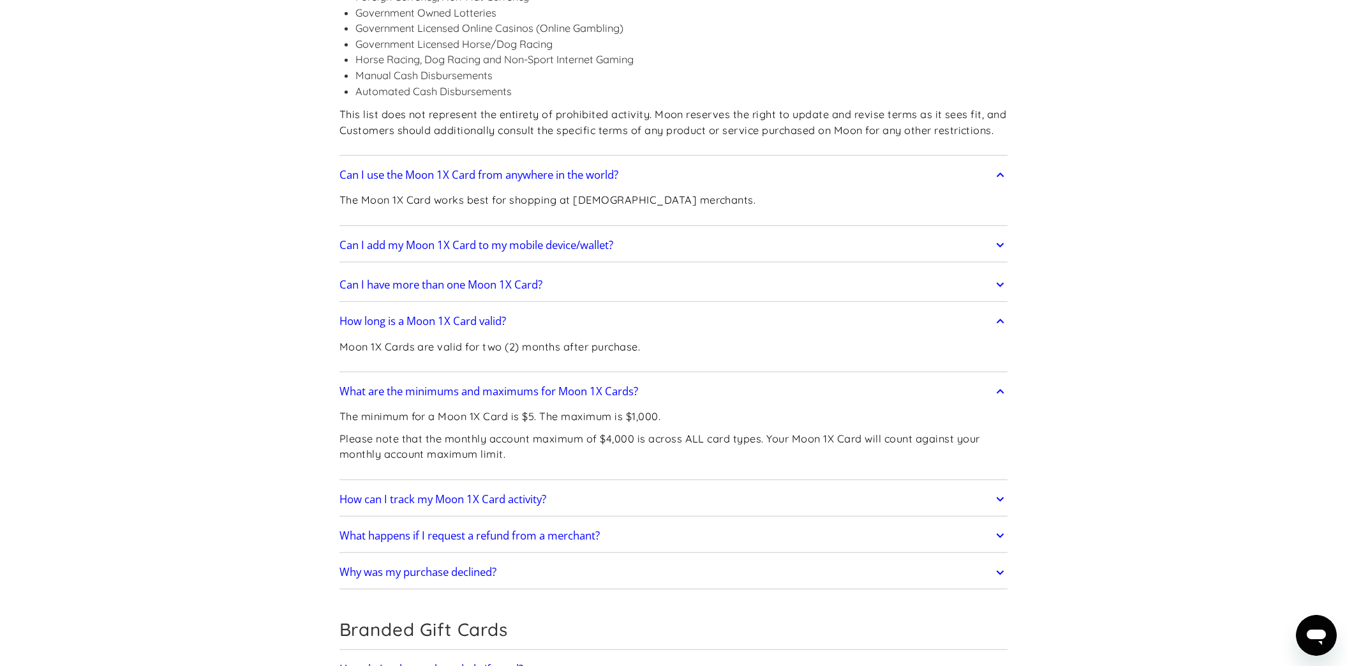
click at [421, 492] on link "How can I track my Moon 1X Card activity?" at bounding box center [673, 499] width 669 height 27
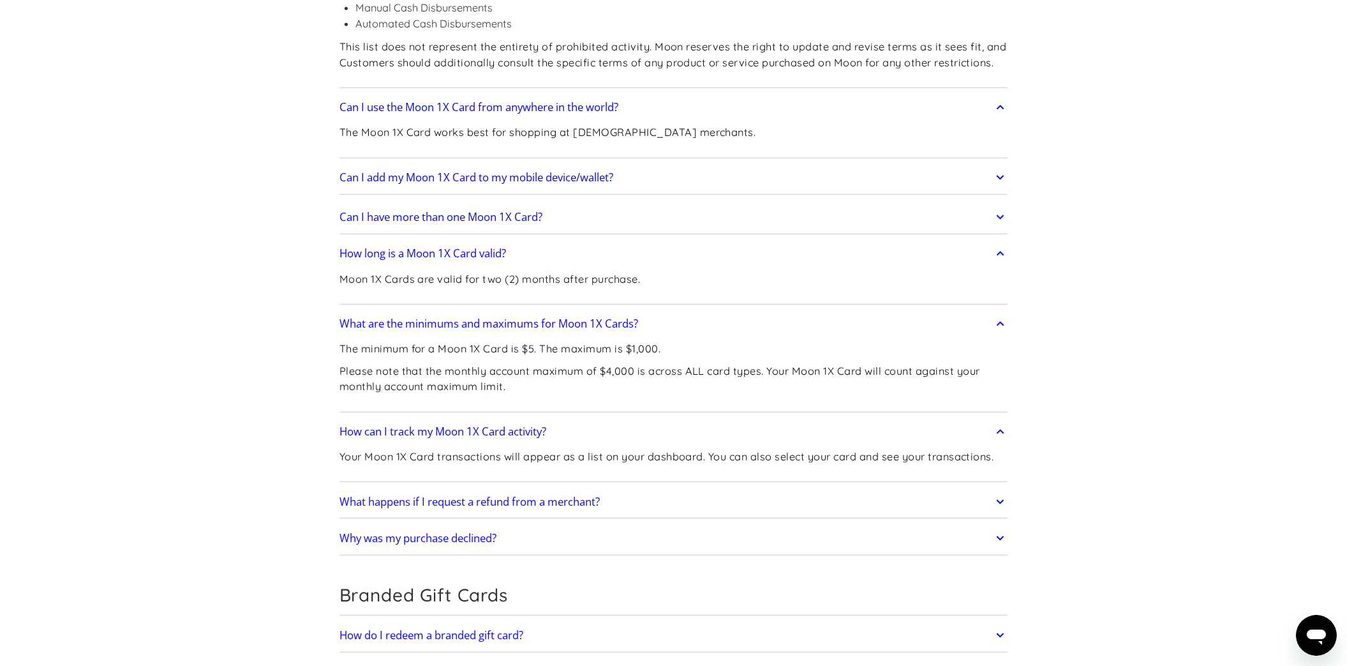
scroll to position [2538, 0]
click at [421, 492] on h2 "What happens if I request a refund from a merchant?" at bounding box center [469, 498] width 260 height 13
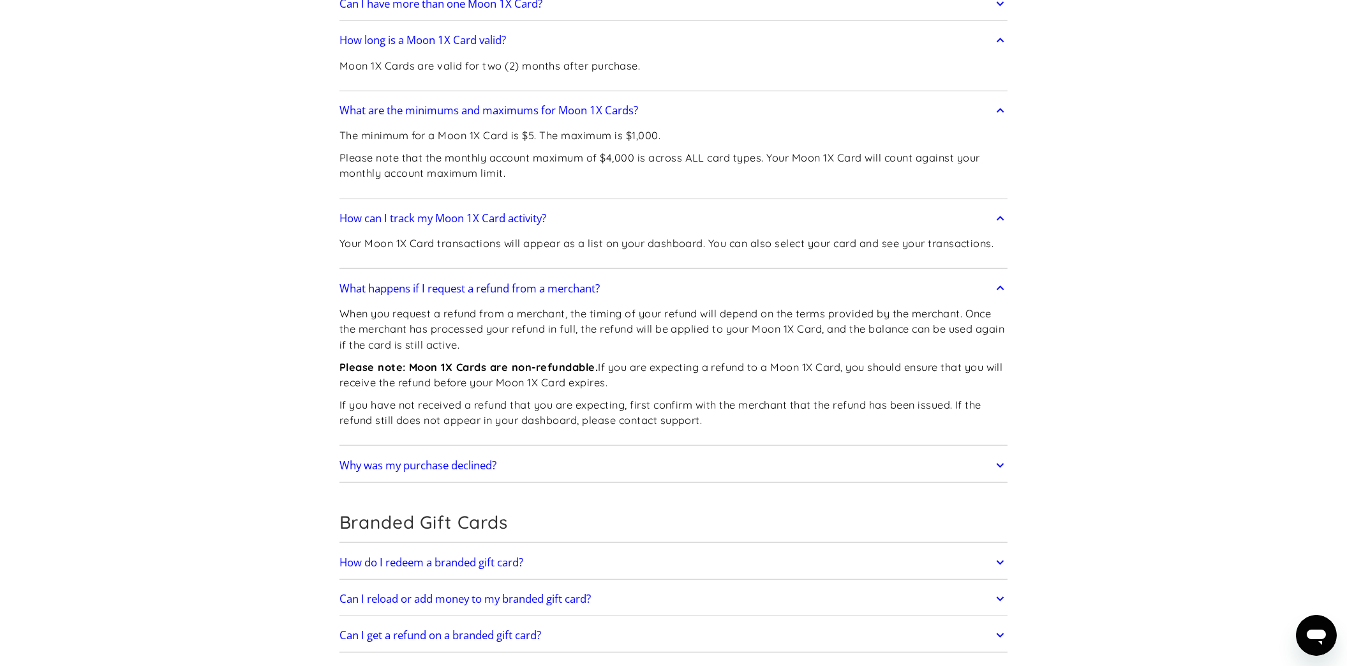
scroll to position [2751, 0]
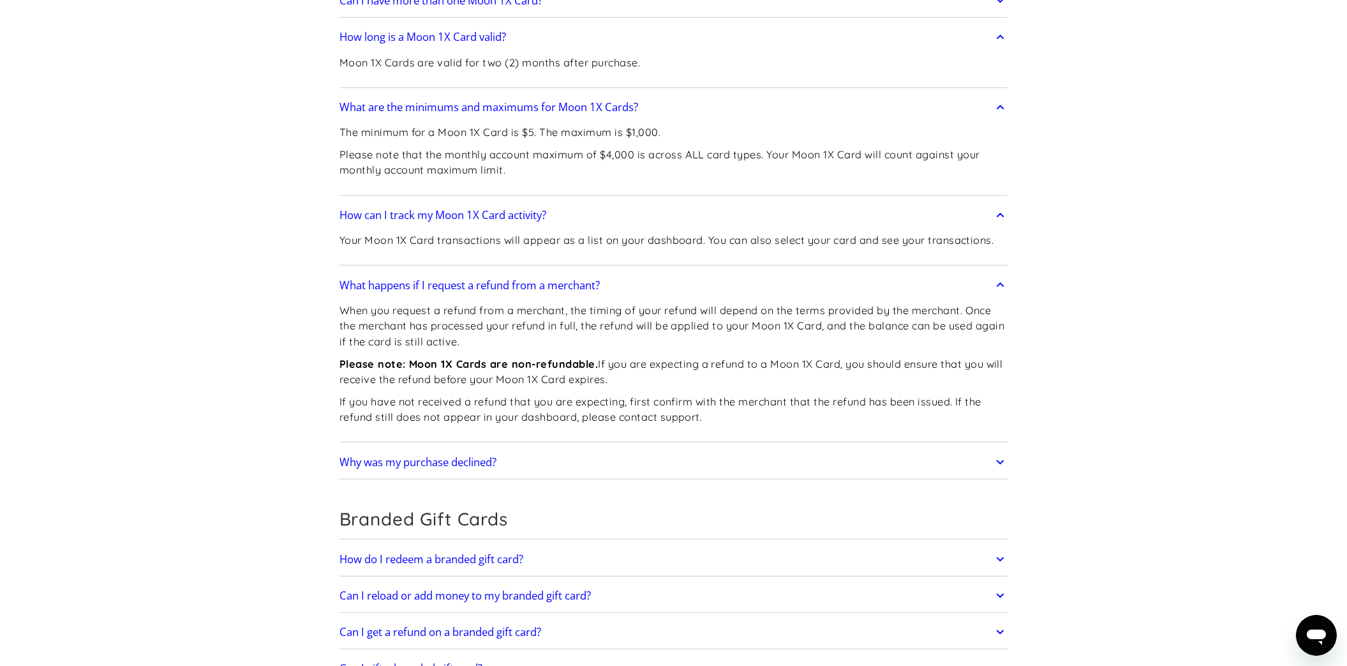
click at [425, 456] on h2 "Why was my purchase declined?" at bounding box center [417, 462] width 157 height 13
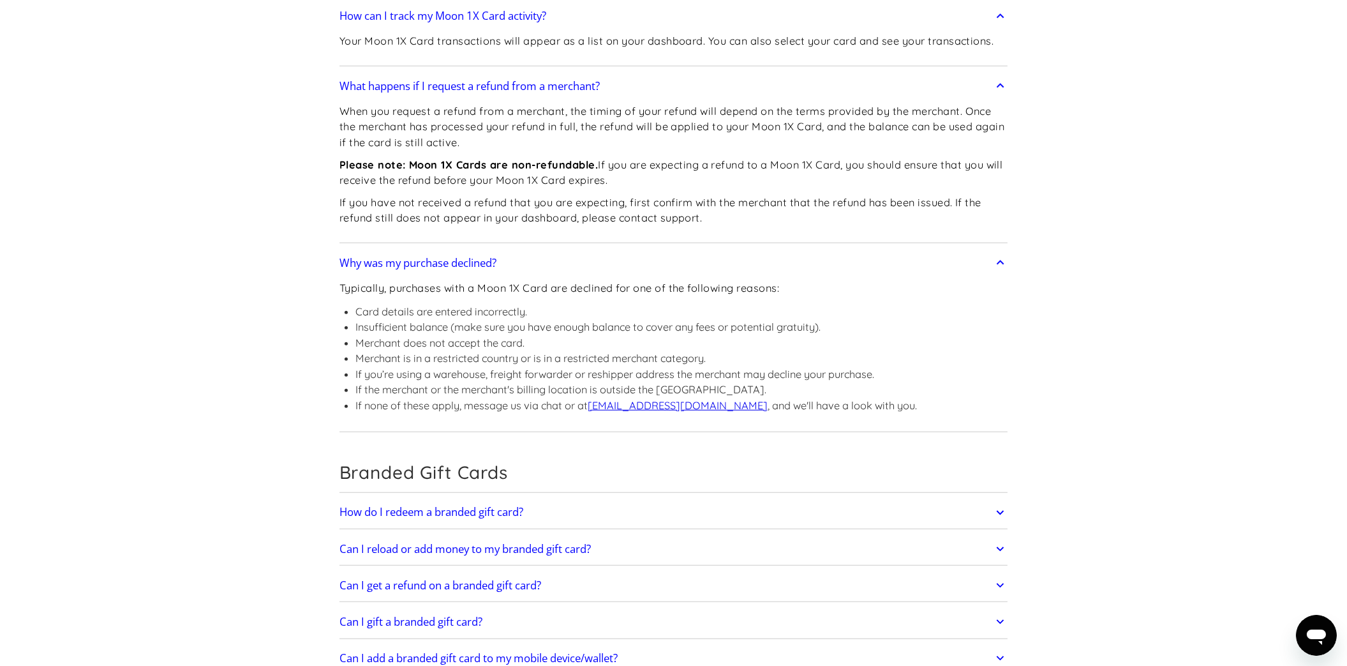
scroll to position [2964, 0]
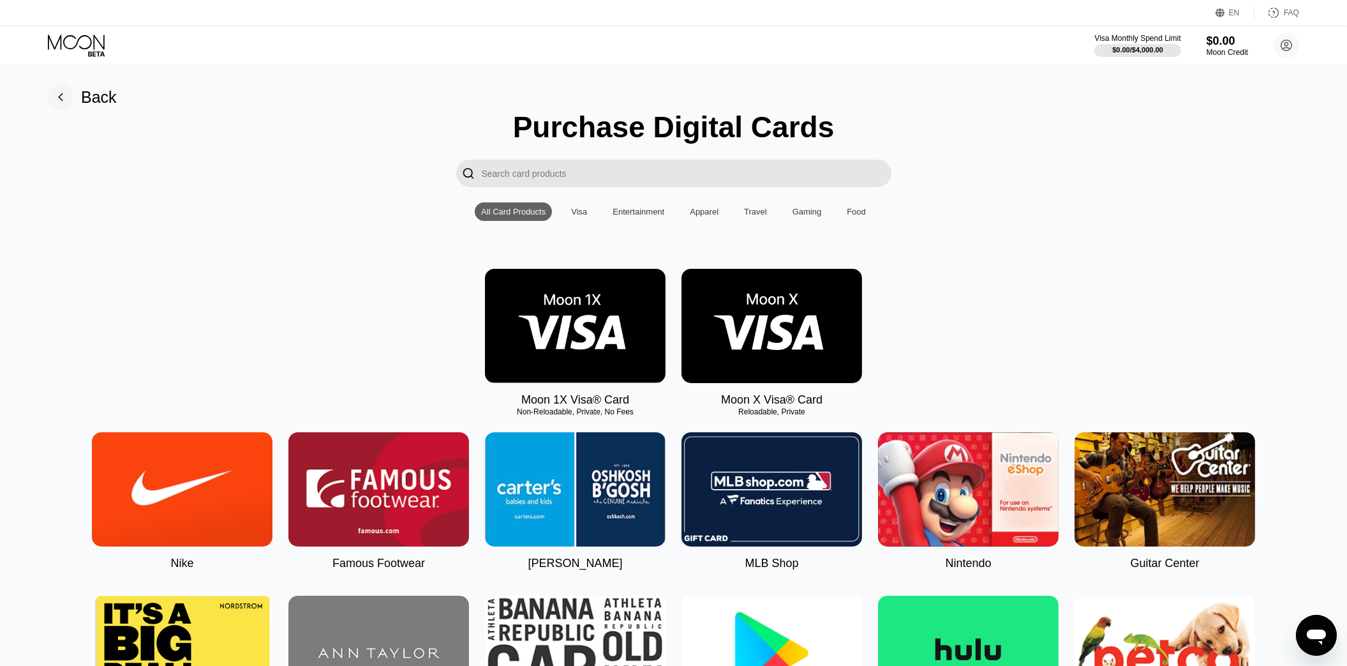
click at [796, 333] on img at bounding box center [771, 326] width 181 height 114
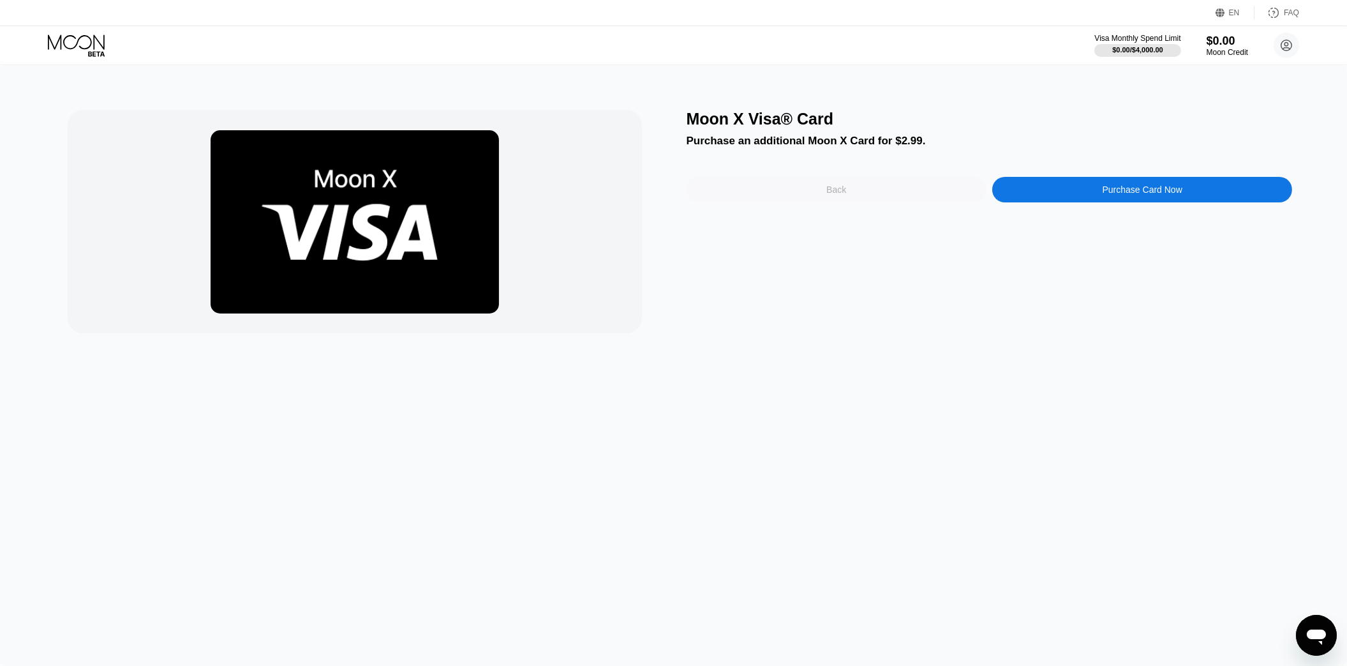
click at [817, 193] on div "Back" at bounding box center [837, 190] width 300 height 26
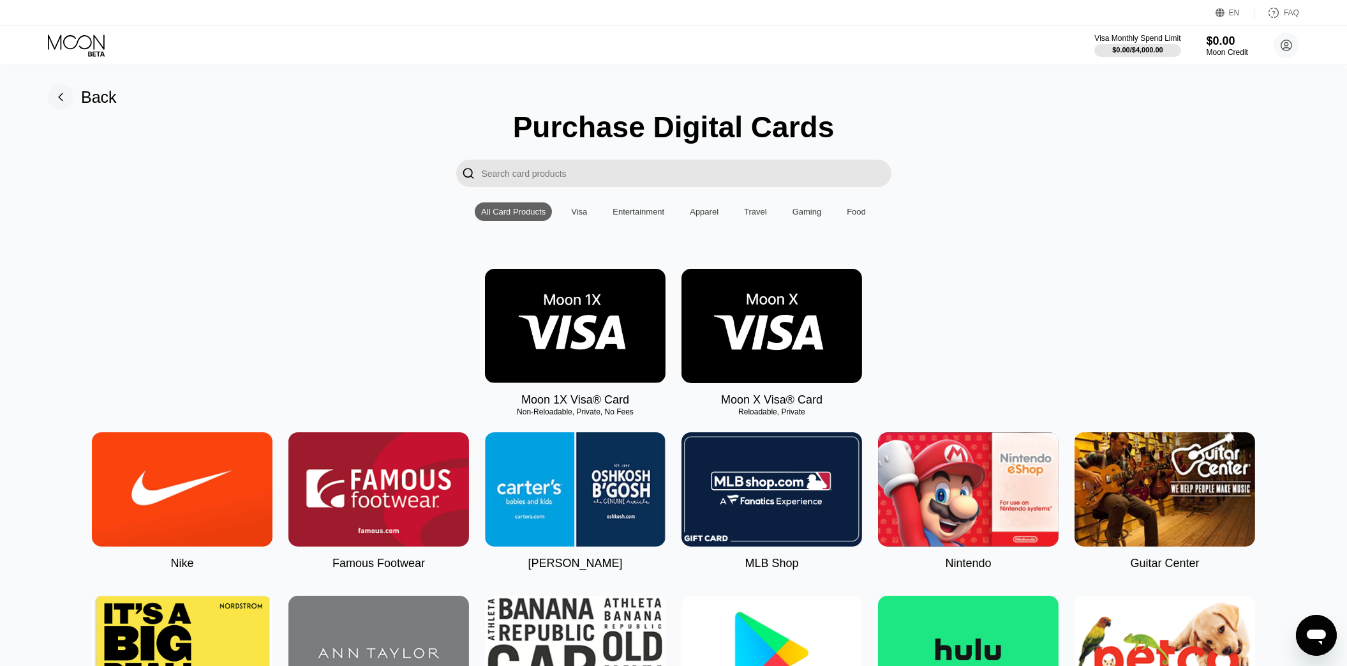
click at [569, 334] on img at bounding box center [575, 326] width 181 height 114
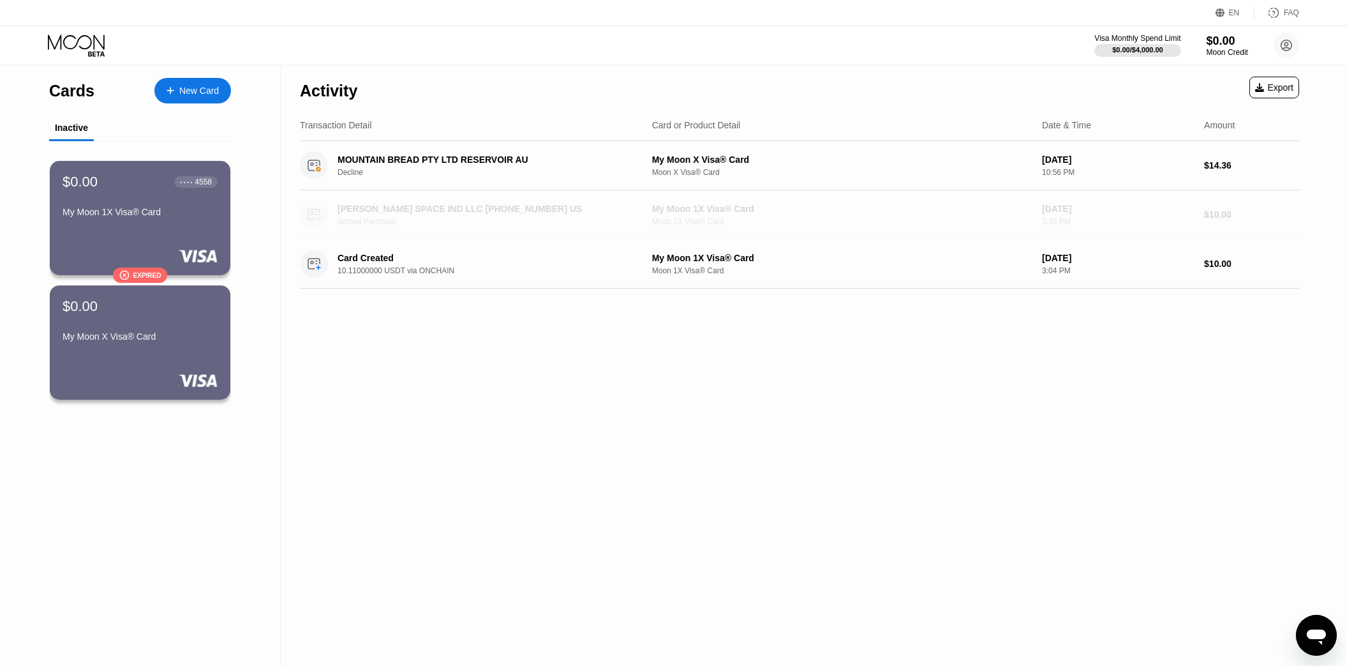
drag, startPoint x: 788, startPoint y: 212, endPoint x: 653, endPoint y: 214, distance: 134.6
click at [653, 214] on div "My Moon 1X Visa® Card" at bounding box center [842, 209] width 380 height 10
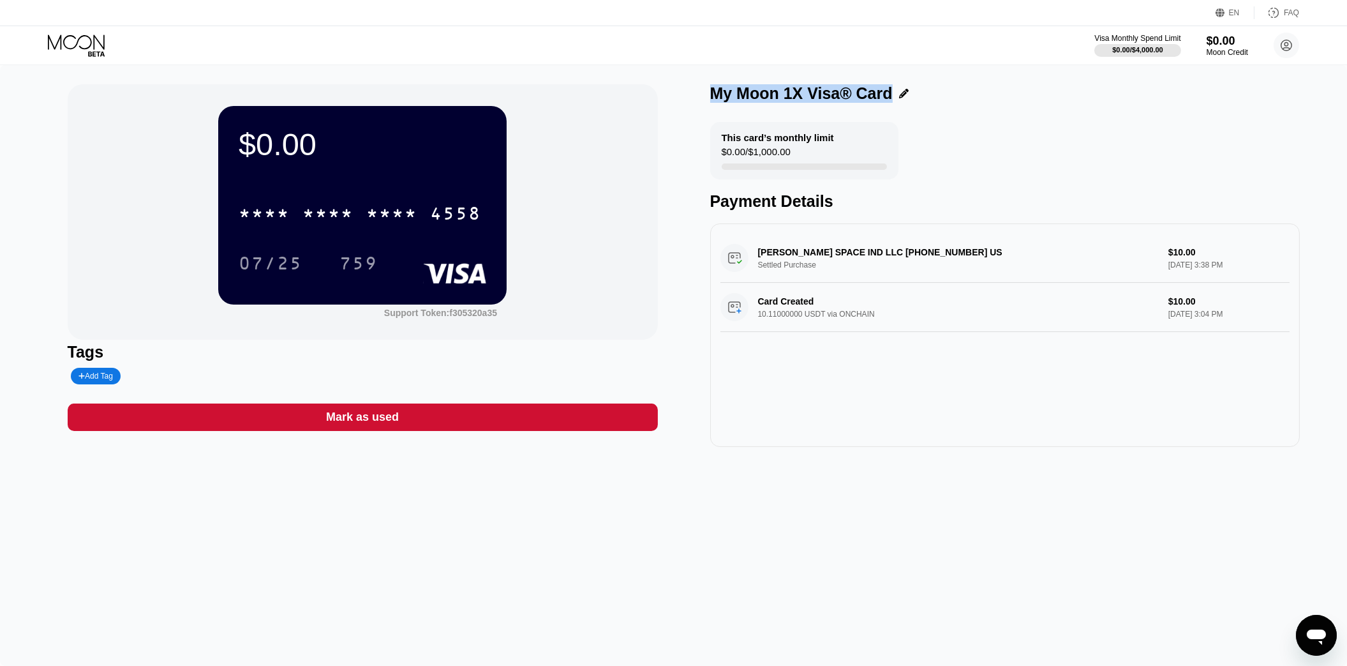
click at [884, 94] on div "My Moon 1X Visa® Card" at bounding box center [801, 93] width 182 height 19
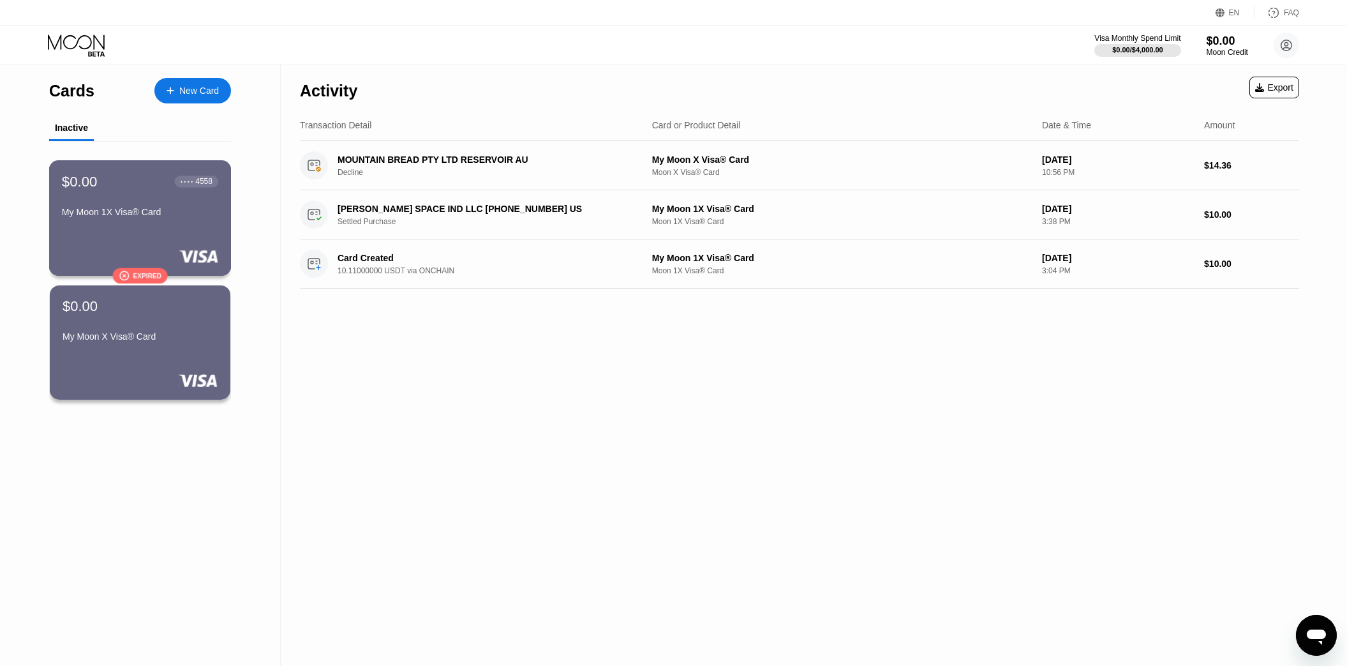
click at [108, 206] on div "$0.00 ● ● ● ● 4558 My Moon 1X Visa® Card" at bounding box center [140, 197] width 156 height 49
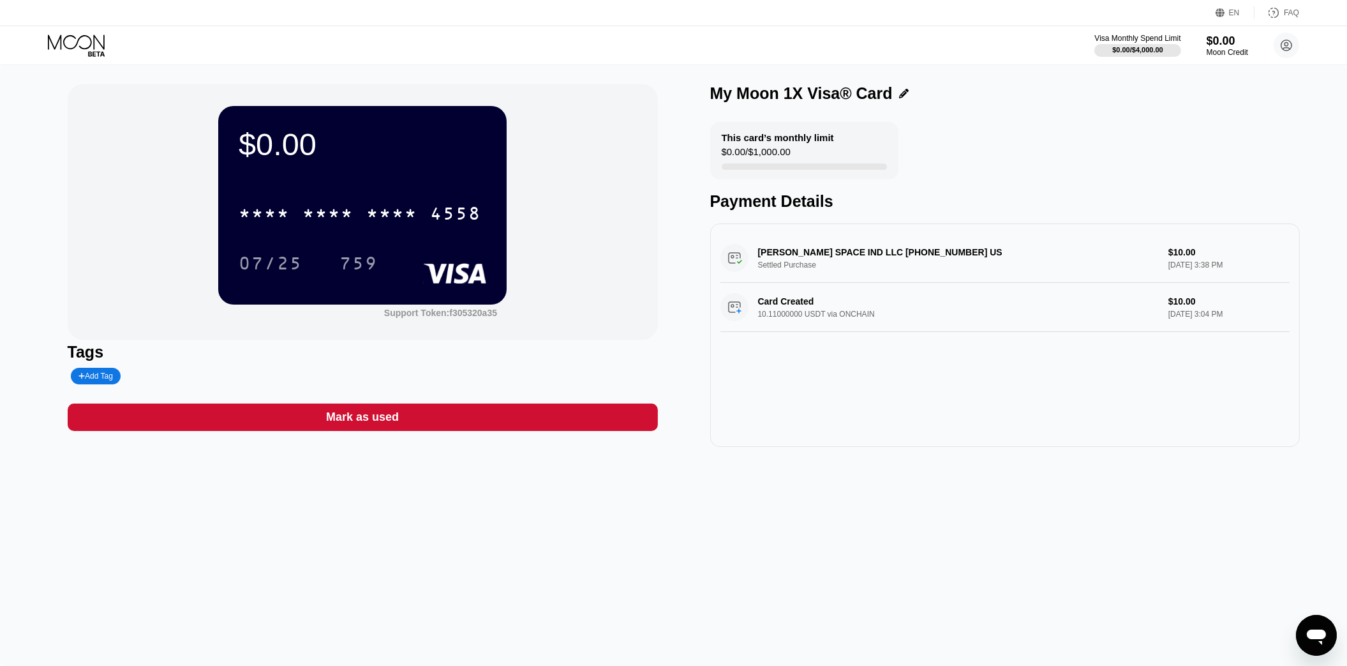
click at [1290, 11] on div "FAQ" at bounding box center [1291, 12] width 15 height 9
drag, startPoint x: 788, startPoint y: 96, endPoint x: 832, endPoint y: 93, distance: 44.2
click at [832, 93] on div "My Moon 1X Visa® Card" at bounding box center [801, 93] width 182 height 19
drag, startPoint x: 833, startPoint y: 93, endPoint x: 785, endPoint y: 100, distance: 48.5
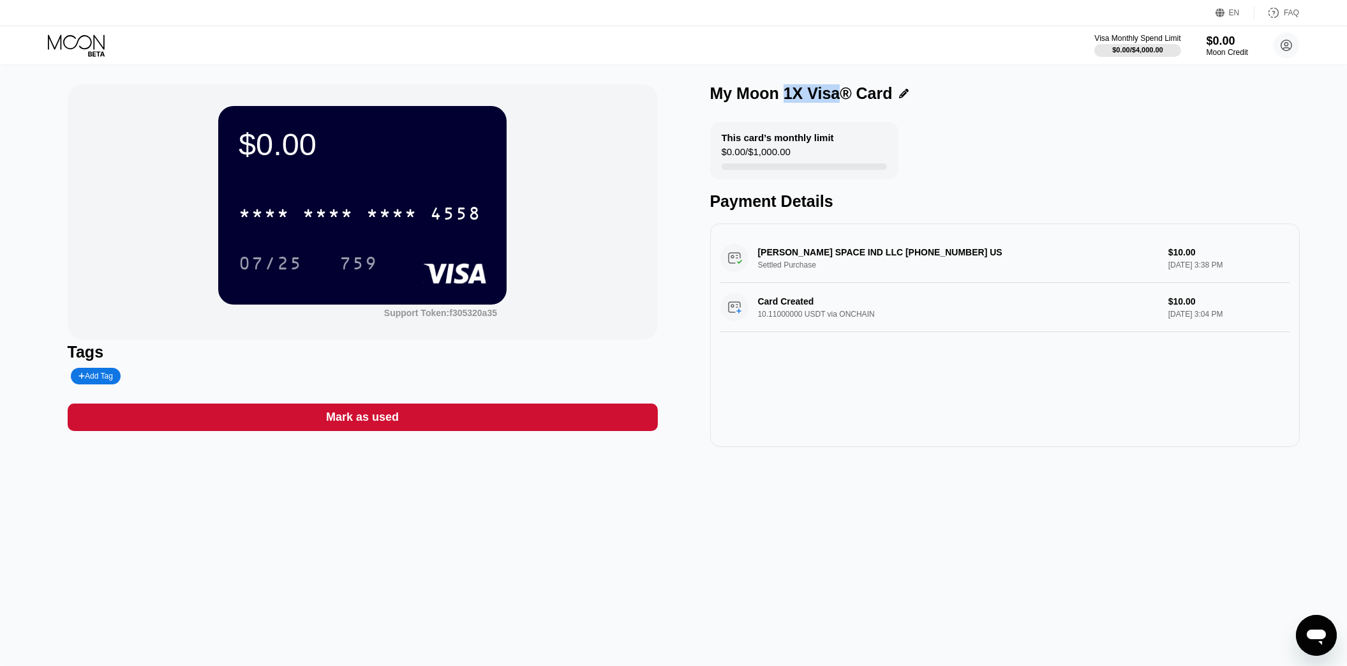
click at [785, 100] on div "My Moon 1X Visa® Card" at bounding box center [801, 93] width 182 height 19
copy div "1X Visa"
